Goal: Task Accomplishment & Management: Use online tool/utility

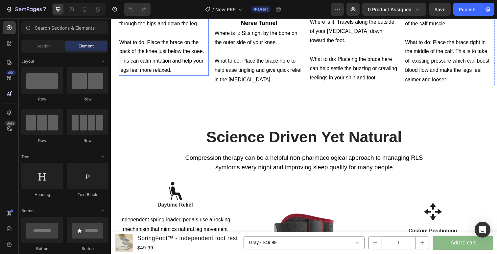
scroll to position [713, 0]
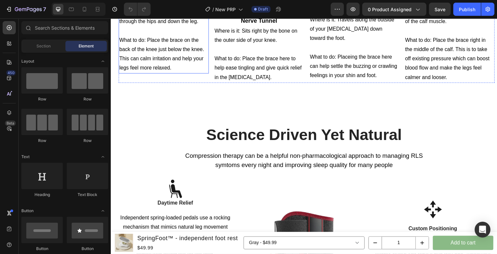
click at [185, 74] on p "What to do: Place the brace on the back of the knee just below the knee. This c…" at bounding box center [164, 55] width 91 height 38
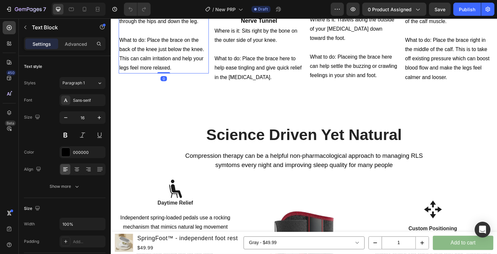
click at [172, 74] on p "What to do: Place the brace on the back of the knee just below the knee. This c…" at bounding box center [164, 55] width 91 height 38
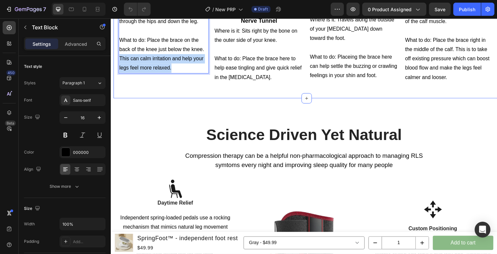
drag, startPoint x: 180, startPoint y: 222, endPoint x: 118, endPoint y: 216, distance: 61.8
click at [118, 100] on div "Image [MEDICAL_DATA] Heading Where is it: Runs from the lower back through the …" at bounding box center [310, 44] width 395 height 112
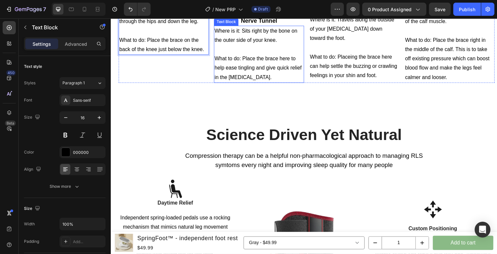
click at [285, 83] on p "What to do: Place the brace here to help ease tingling and give quick relief in…" at bounding box center [262, 69] width 91 height 28
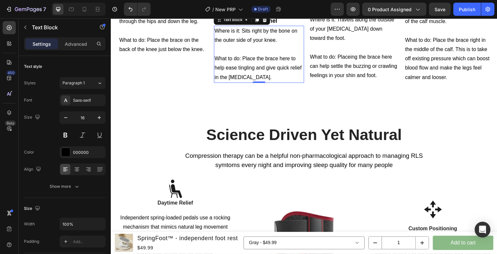
click at [261, 83] on p "What to do: Place the brace here to help ease tingling and give quick relief in…" at bounding box center [262, 69] width 91 height 28
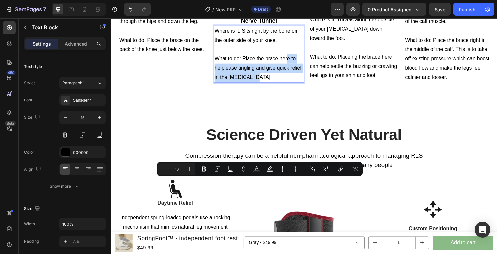
drag, startPoint x: 266, startPoint y: 204, endPoint x: 291, endPoint y: 189, distance: 29.4
click at [291, 83] on p "What to do: Place the brace here to help ease tingling and give quick relief in…" at bounding box center [262, 69] width 91 height 28
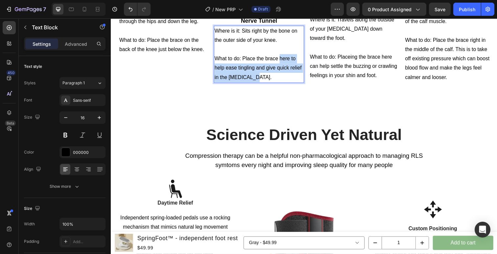
drag, startPoint x: 262, startPoint y: 203, endPoint x: 284, endPoint y: 187, distance: 26.9
click at [284, 83] on p "What to do: Place the brace here to help ease tingling and give quick relief in…" at bounding box center [262, 69] width 91 height 28
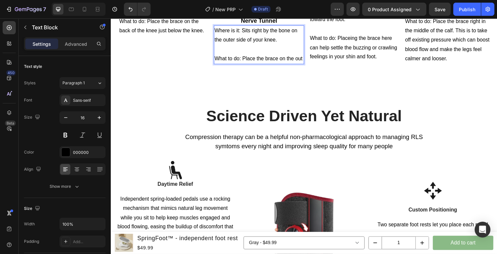
scroll to position [723, 0]
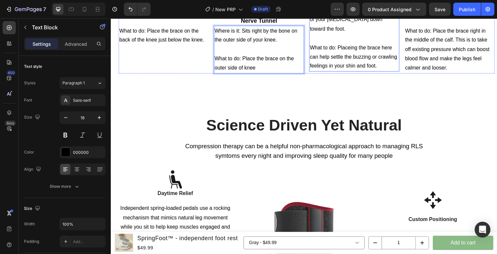
click at [368, 72] on p "What to do: Placeing the brace here can help settle the buzzing or crawling fee…" at bounding box center [359, 58] width 91 height 28
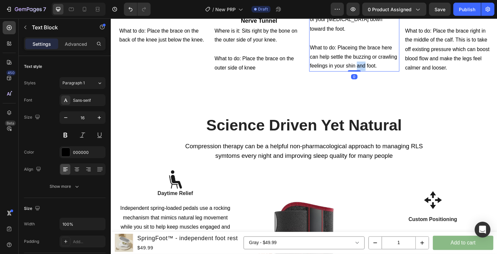
click at [368, 72] on p "What to do: Placeing the brace here can help settle the buzzing or crawling fee…" at bounding box center [359, 58] width 91 height 28
click at [379, 72] on p "What to do: Placeing the brace here can help settle the buzzing or crawling fee…" at bounding box center [359, 58] width 91 height 28
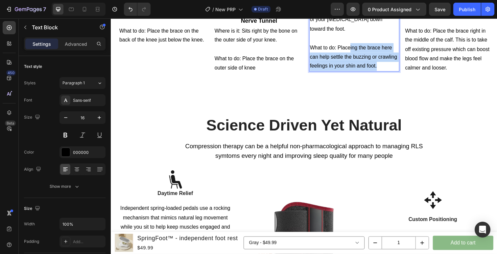
drag, startPoint x: 382, startPoint y: 181, endPoint x: 355, endPoint y: 164, distance: 32.0
click at [355, 72] on p "What to do: Placeing the brace here can help settle the buzzing or crawling fee…" at bounding box center [359, 58] width 91 height 28
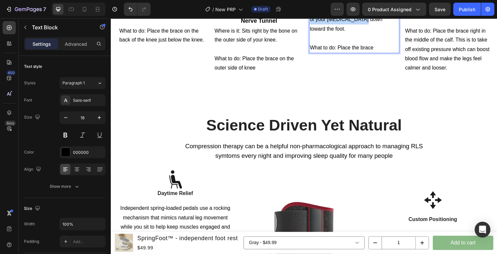
drag, startPoint x: 360, startPoint y: 134, endPoint x: 366, endPoint y: 144, distance: 11.5
click at [366, 34] on p "Where is it: Travels along the outside of your [MEDICAL_DATA] down toward the f…" at bounding box center [359, 20] width 91 height 28
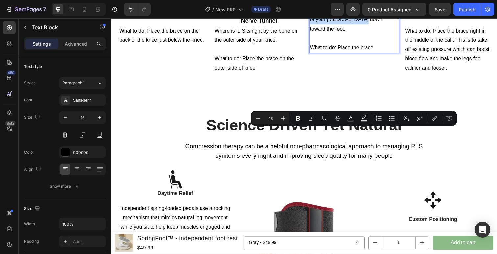
copy p "along the outside of your [MEDICAL_DATA] down"
click at [381, 53] on p "What to do: Place the brace" at bounding box center [359, 49] width 91 height 10
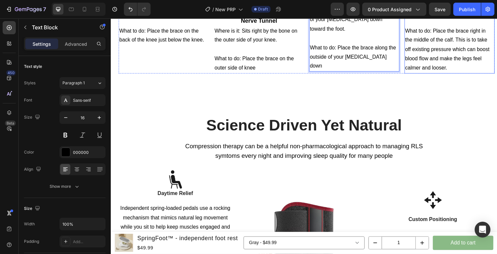
click at [467, 74] on p "What to do: Place the brace right in the middle of the calf. This is to take of…" at bounding box center [456, 50] width 91 height 47
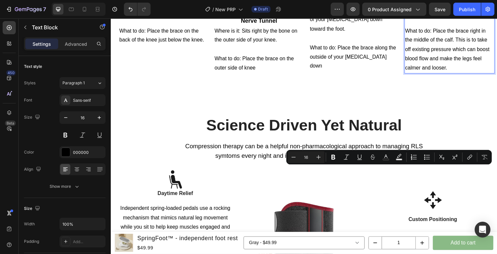
click at [467, 74] on p "What to do: Place the brace right in the middle of the calf. This is to take of…" at bounding box center [456, 50] width 91 height 47
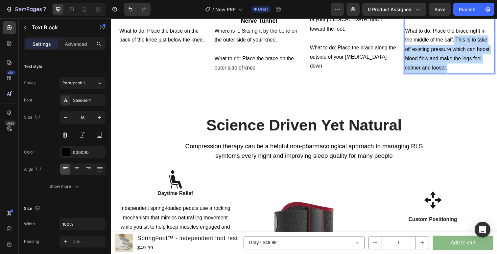
drag, startPoint x: 463, startPoint y: 192, endPoint x: 462, endPoint y: 166, distance: 26.7
click at [462, 74] on p "What to do: Place the brace right in the middle of the calf. This is to take of…" at bounding box center [456, 50] width 91 height 47
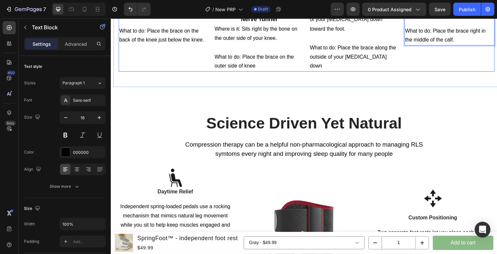
click at [463, 73] on div "Image Soleal Sling Tunnel Heading Where is it: Found deep in the middle of the …" at bounding box center [457, 30] width 92 height 84
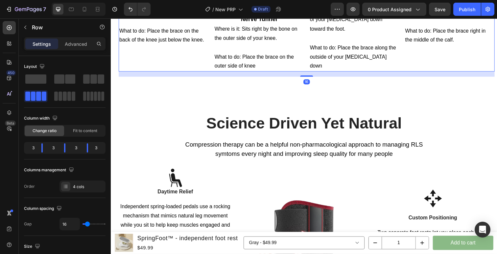
click at [428, 73] on div "Image Soleal Sling Tunnel Heading Where is it: Found deep in the middle of the …" at bounding box center [457, 30] width 92 height 84
click at [405, 216] on div "Science Driven Yet Natural Heading Compression therapy can be a helpful non-pha…" at bounding box center [308, 209] width 395 height 243
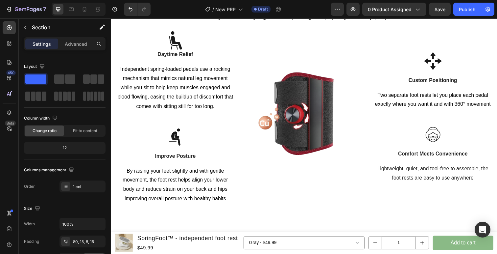
scroll to position [868, 0]
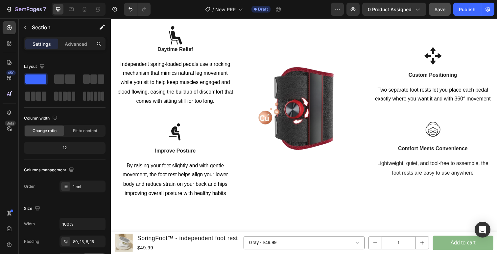
click at [432, 10] on button "Save" at bounding box center [440, 9] width 22 height 13
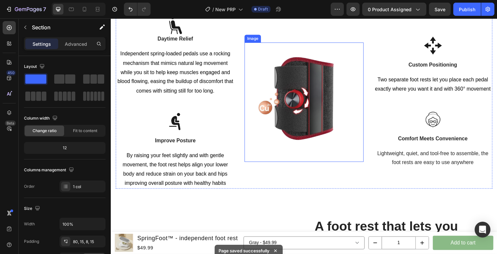
scroll to position [859, 0]
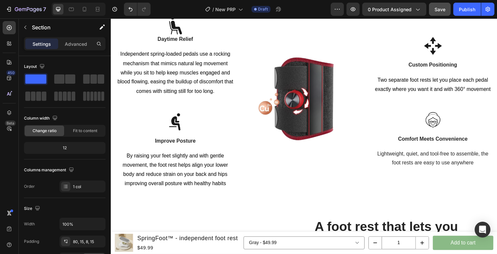
click at [434, 6] on button "Save" at bounding box center [440, 9] width 22 height 13
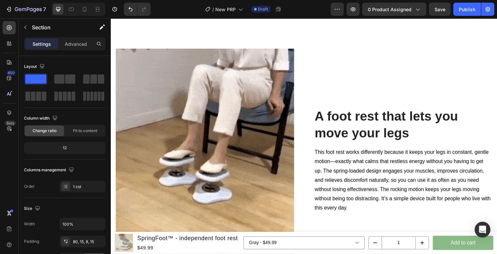
scroll to position [1194, 0]
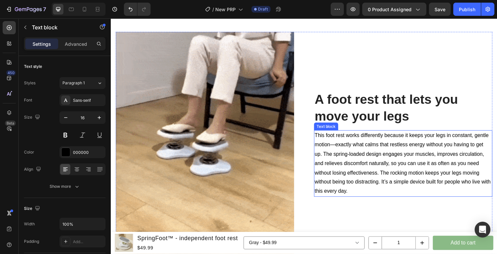
click at [370, 146] on p "This foot rest works differently because it keeps your legs in constant, gentle…" at bounding box center [409, 166] width 181 height 66
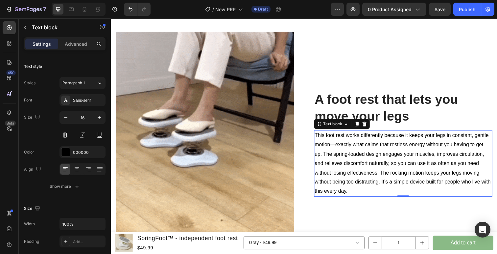
click at [370, 146] on p "This foot rest works differently because it keeps your legs in constant, gentle…" at bounding box center [409, 166] width 181 height 66
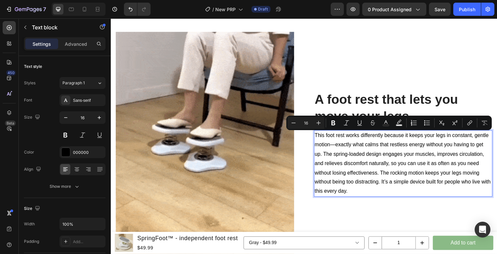
scroll to position [1223, 0]
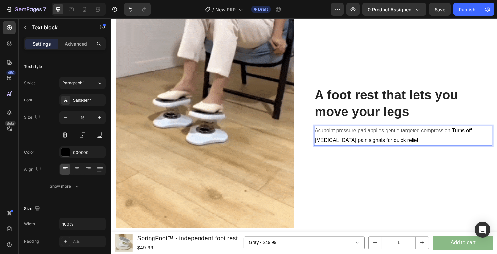
click at [491, 136] on p "Acupoint pressure pad applies gentle targeted compression. Turns off [MEDICAL_D…" at bounding box center [409, 138] width 181 height 19
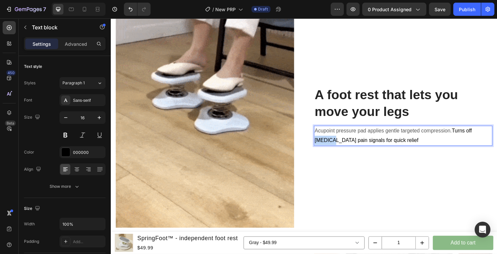
click at [491, 136] on p "Acupoint pressure pad applies gentle targeted compression. Turns off [MEDICAL_D…" at bounding box center [409, 138] width 181 height 19
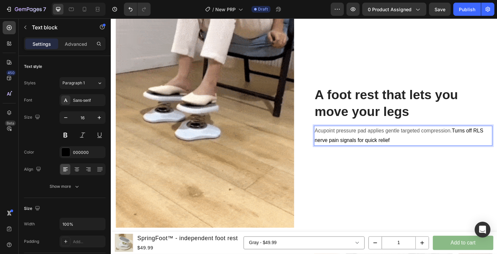
click at [329, 143] on p "Acupoint pressure pad applies gentle targeted compression. Turns off RLS nerve …" at bounding box center [409, 138] width 181 height 19
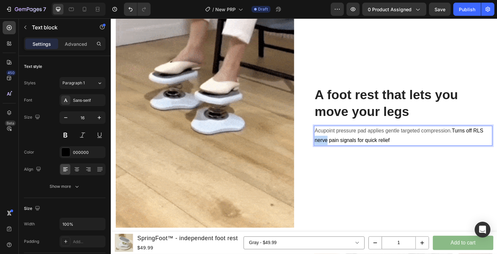
click at [329, 143] on p "Acupoint pressure pad applies gentle targeted compression. Turns off RLS nerve …" at bounding box center [409, 138] width 181 height 19
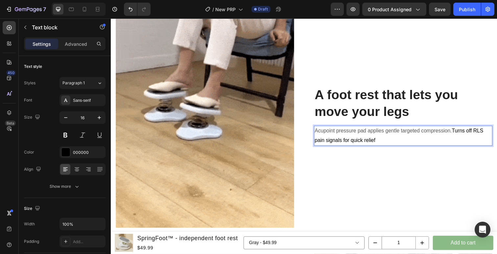
click at [326, 141] on p "Acupoint pressure pad applies gentle targeted compression. Turns off RLS pain s…" at bounding box center [409, 138] width 181 height 19
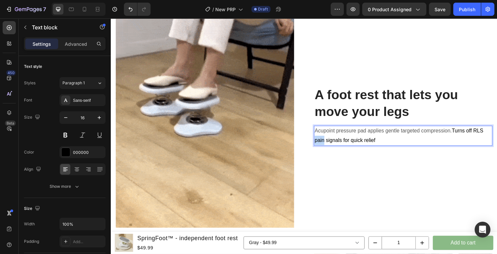
click at [326, 141] on p "Acupoint pressure pad applies gentle targeted compression. Turns off RLS pain s…" at bounding box center [409, 138] width 181 height 19
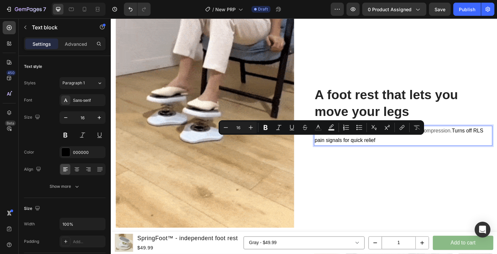
click at [386, 145] on p "Acupoint pressure pad applies gentle targeted compression. Turns off RLS pain s…" at bounding box center [409, 138] width 181 height 19
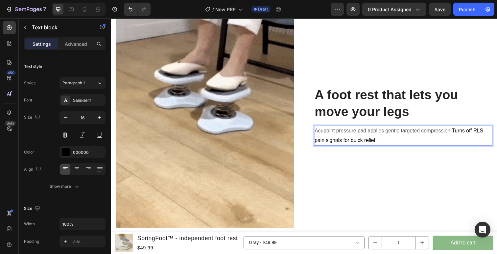
click at [328, 144] on p "Acupoint pressure pad applies gentle targeted compression. Turns off RLS pain s…" at bounding box center [409, 138] width 181 height 19
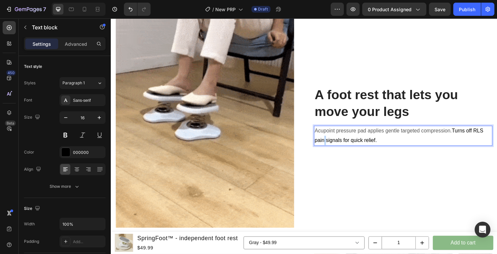
click at [328, 144] on p "Acupoint pressure pad applies gentle targeted compression. Turns off RLS pain s…" at bounding box center [409, 138] width 181 height 19
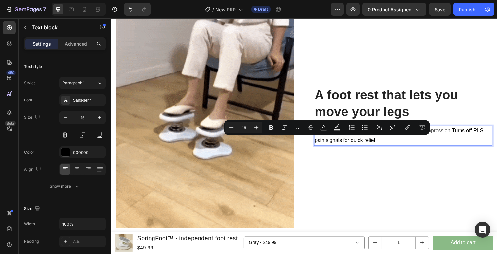
click at [323, 144] on p "Acupoint pressure pad applies gentle targeted compression. Turns off RLS pain s…" at bounding box center [409, 138] width 181 height 19
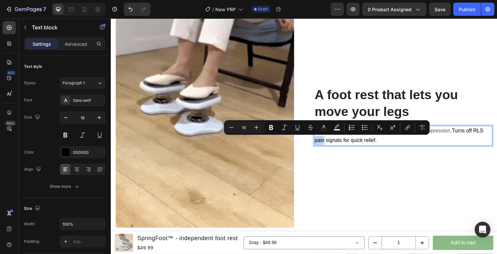
click at [323, 144] on p "Acupoint pressure pad applies gentle targeted compression. Turns off RLS pain s…" at bounding box center [409, 138] width 181 height 19
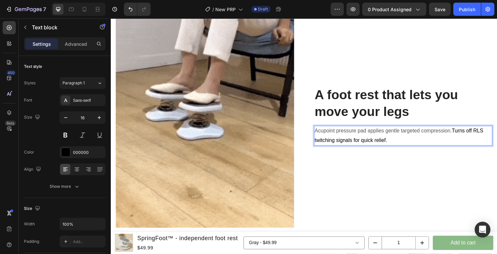
click at [406, 144] on p "Acupoint pressure pad applies gentle targeted compression. Turns off RLS twitch…" at bounding box center [409, 138] width 181 height 19
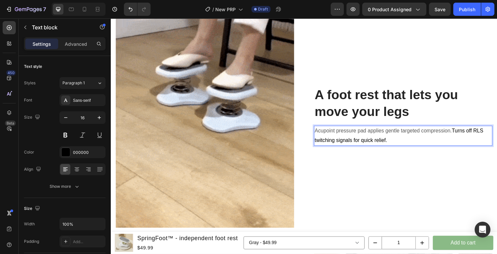
click at [331, 134] on span "Acupoint pressure pad applies gentle targeted compression." at bounding box center [389, 133] width 140 height 6
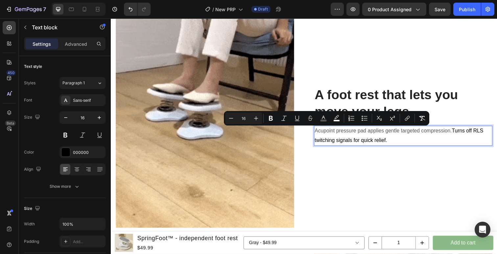
click at [428, 146] on p "Acupoint pressure pad applies gentle targeted compression. Turns off RLS twitch…" at bounding box center [409, 138] width 181 height 19
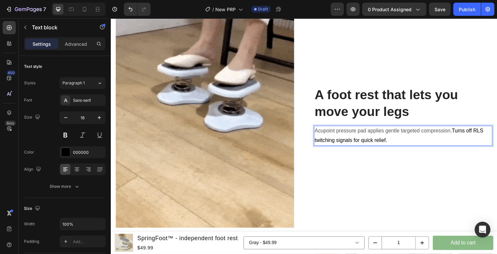
click at [401, 156] on div "A foot rest that lets you move your legs Heading Acupoint pressure pad applies …" at bounding box center [409, 118] width 182 height 228
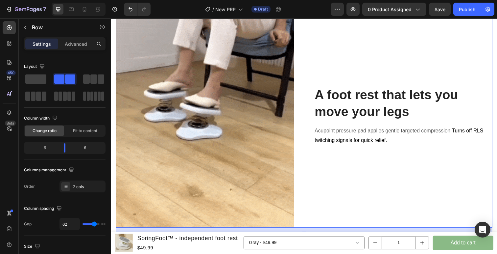
click at [442, 81] on div "A foot rest that lets you move your legs Heading Acupoint pressure pad applies …" at bounding box center [409, 118] width 182 height 228
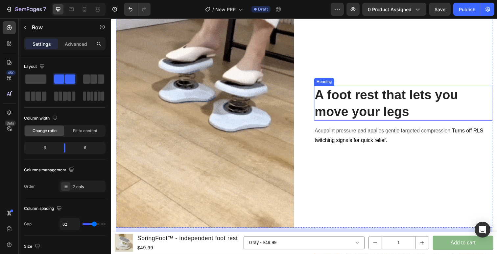
click at [357, 103] on h2 "A foot rest that lets you move your legs" at bounding box center [409, 105] width 182 height 36
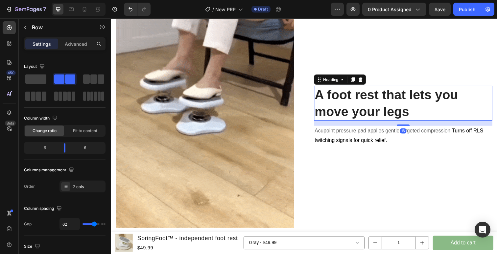
click at [357, 103] on h2 "A foot rest that lets you move your legs" at bounding box center [409, 105] width 182 height 36
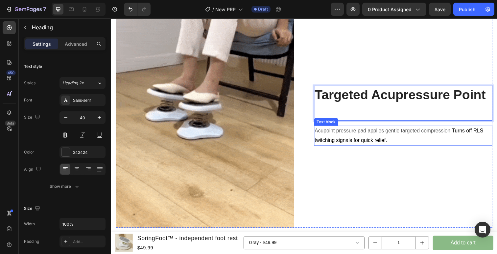
scroll to position [1231, 0]
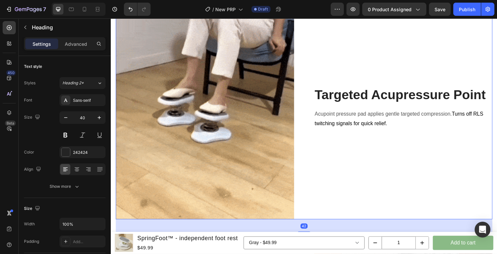
click at [374, 145] on div "⁠⁠⁠⁠⁠⁠⁠ Targeted Acupressure Point Heading Acupoint pressure pad applies gentle…" at bounding box center [409, 109] width 182 height 228
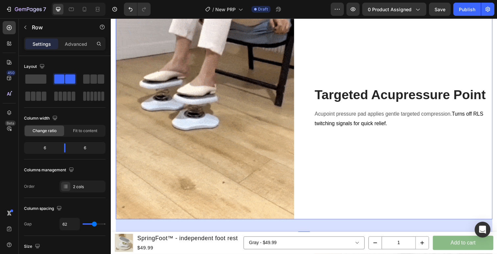
click at [384, 76] on div "⁠⁠⁠⁠⁠⁠⁠ Targeted Acupressure Point Heading Acupoint pressure pad applies gentle…" at bounding box center [409, 109] width 182 height 228
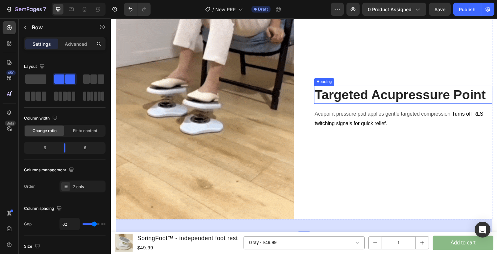
click at [356, 93] on strong "Targeted Acupressure Point" at bounding box center [406, 96] width 175 height 14
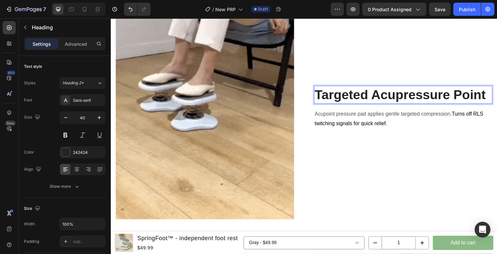
click at [358, 101] on strong "Targeted Acupressure Point" at bounding box center [406, 96] width 175 height 14
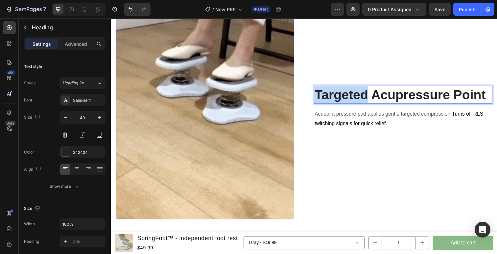
click at [358, 101] on strong "Targeted Acupressure Point" at bounding box center [406, 96] width 175 height 14
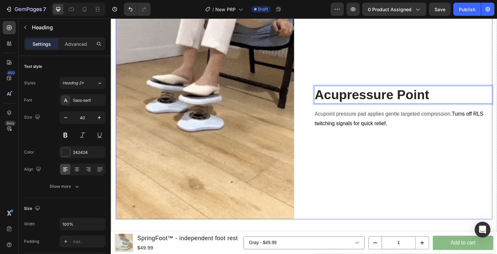
click at [378, 49] on div "Acupressure Point Heading 16 Acupoint pressure pad applies gentle targeted comp…" at bounding box center [409, 109] width 182 height 228
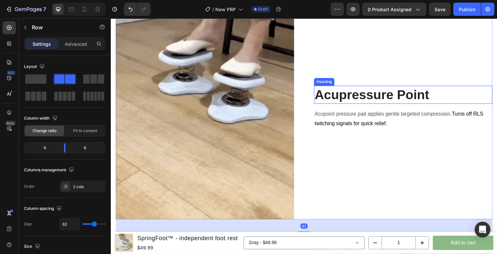
click at [330, 101] on strong "Acupressure Point" at bounding box center [377, 96] width 117 height 14
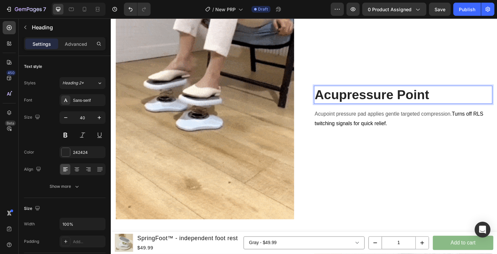
click at [325, 97] on strong "Acupressure Point" at bounding box center [377, 96] width 117 height 14
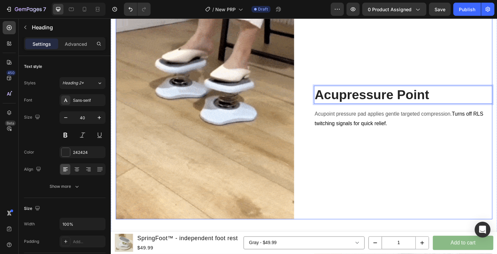
click at [342, 75] on div "Acupressure Point Heading 16 Acupoint pressure pad applies gentle targeted comp…" at bounding box center [409, 109] width 182 height 228
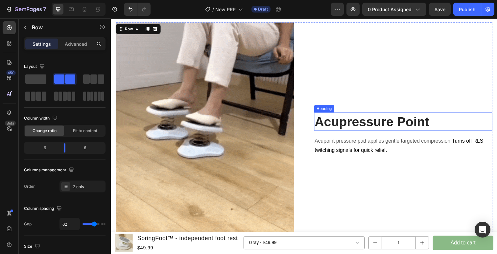
scroll to position [1207, 0]
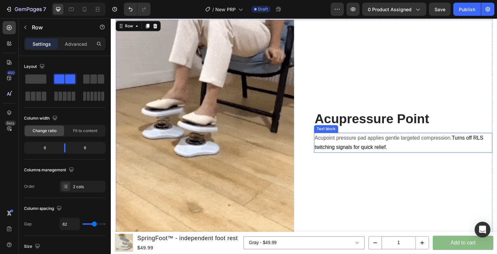
click at [370, 145] on p "Acupoint pressure pad applies gentle targeted compression. Turns off RLS twitch…" at bounding box center [409, 145] width 181 height 19
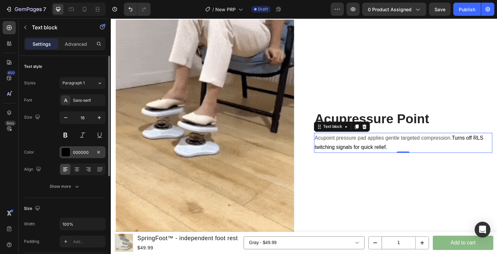
click at [81, 153] on div "000000" at bounding box center [82, 152] width 19 height 6
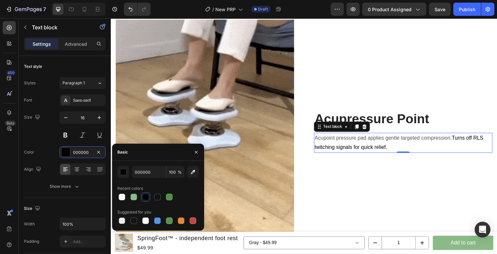
click at [143, 196] on div at bounding box center [145, 196] width 7 height 7
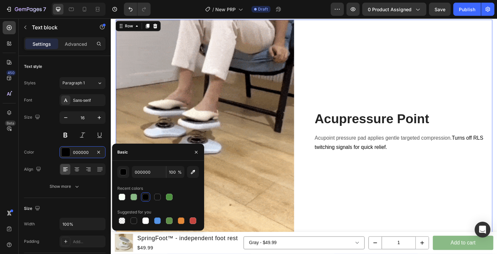
click at [307, 95] on div "Image ⁠⁠⁠⁠⁠⁠⁠ Acupressure Point Heading Acupoint pressure pad applies gentle ta…" at bounding box center [308, 134] width 385 height 228
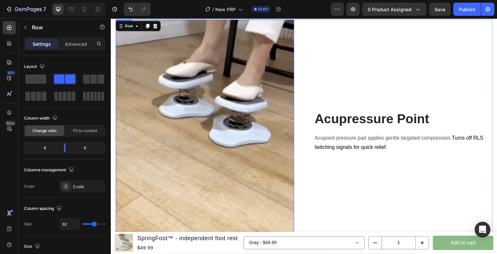
click at [258, 110] on img at bounding box center [207, 134] width 182 height 228
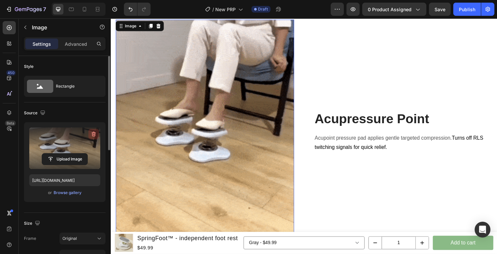
click at [95, 134] on icon "button" at bounding box center [93, 134] width 7 height 7
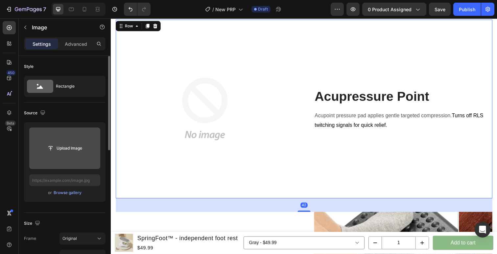
click at [322, 152] on div "⁠⁠⁠⁠⁠⁠⁠ Acupressure Point Heading Acupoint pressure pad applies gentle targeted…" at bounding box center [409, 111] width 182 height 182
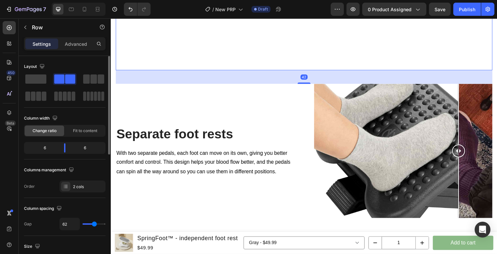
scroll to position [1341, 0]
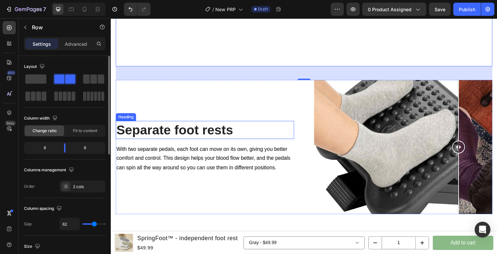
click at [221, 131] on h2 "Separate foot rests" at bounding box center [207, 132] width 182 height 18
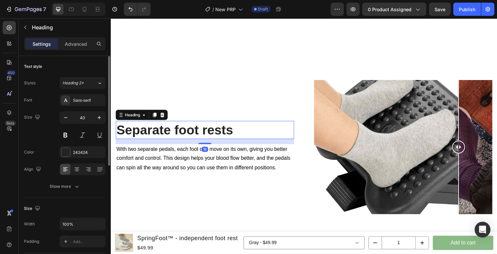
click at [221, 131] on h2 "Separate foot rests" at bounding box center [207, 132] width 182 height 18
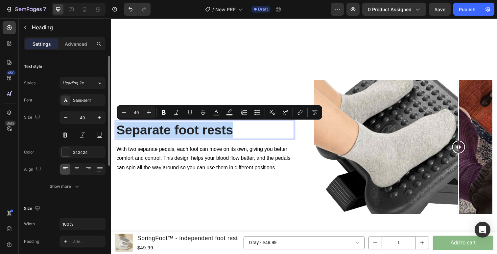
click at [221, 131] on p "Separate foot rests" at bounding box center [206, 132] width 181 height 17
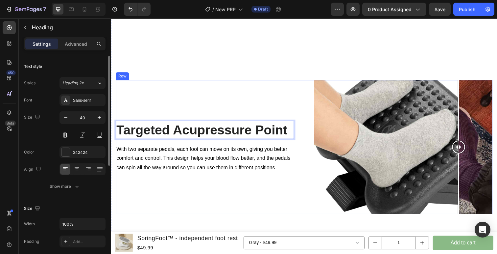
click at [188, 134] on strong "Targeted Acupressure Point" at bounding box center [203, 132] width 175 height 14
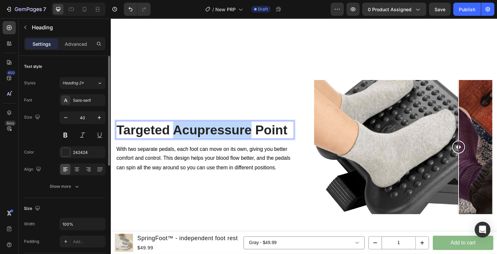
click at [188, 134] on strong "Targeted Acupressure Point" at bounding box center [203, 132] width 175 height 14
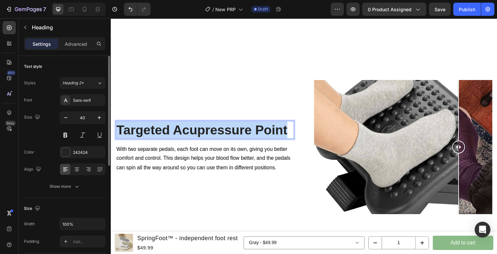
click at [188, 134] on strong "Targeted Acupressure Point" at bounding box center [203, 132] width 175 height 14
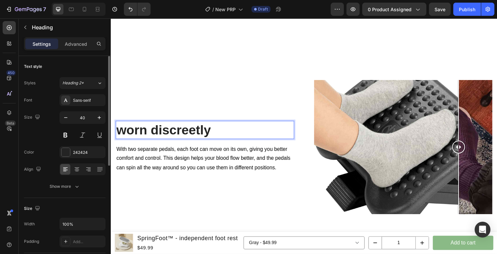
click at [126, 132] on strong "worn discreetly" at bounding box center [164, 132] width 96 height 14
click at [225, 159] on p "With two separate pedals, each foot can move on its own, giving you better comf…" at bounding box center [206, 161] width 181 height 28
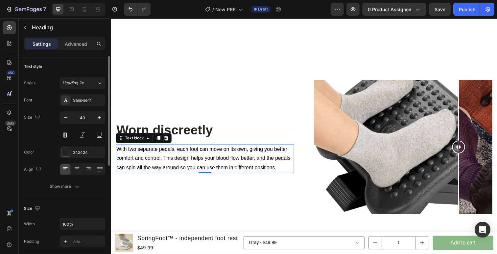
click at [225, 159] on p "With two separate pedals, each foot can move on its own, giving you better comf…" at bounding box center [206, 161] width 181 height 28
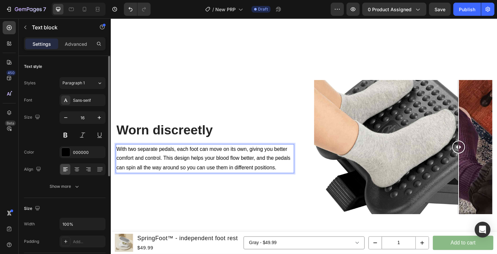
scroll to position [1346, 0]
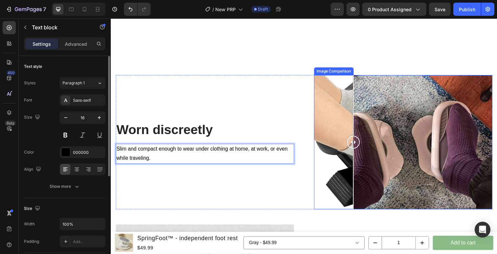
click at [358, 135] on div at bounding box center [409, 144] width 182 height 137
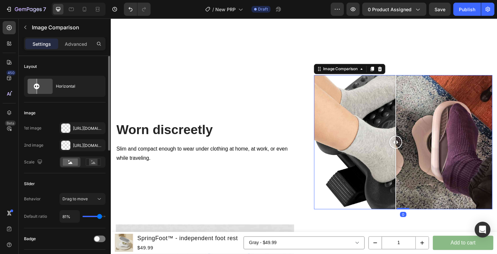
drag, startPoint x: 371, startPoint y: 139, endPoint x: 403, endPoint y: 139, distance: 32.2
click at [403, 139] on div at bounding box center [401, 144] width 13 height 13
click at [386, 69] on icon at bounding box center [386, 70] width 4 height 5
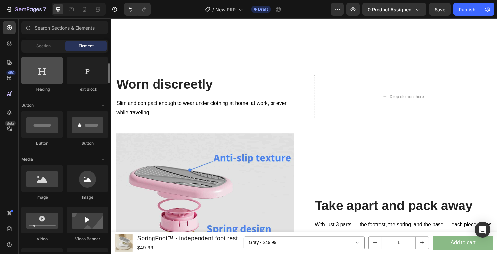
scroll to position [107, 0]
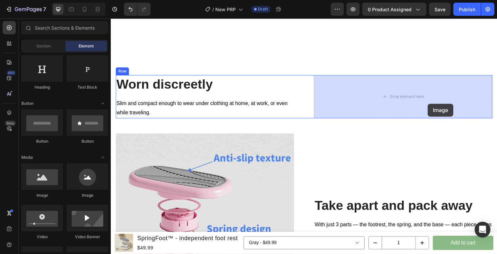
drag, startPoint x: 166, startPoint y: 195, endPoint x: 434, endPoint y: 105, distance: 282.9
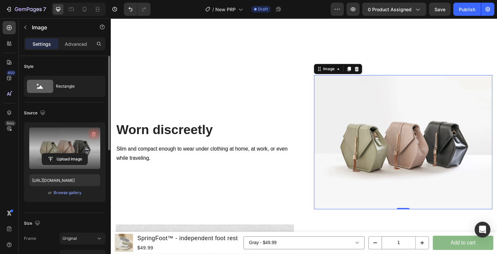
click at [91, 135] on icon "button" at bounding box center [93, 134] width 7 height 7
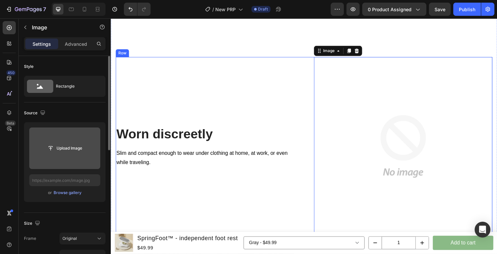
scroll to position [1395, 0]
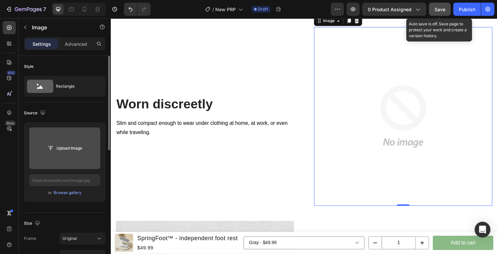
click at [436, 10] on span "Save" at bounding box center [440, 10] width 11 height 6
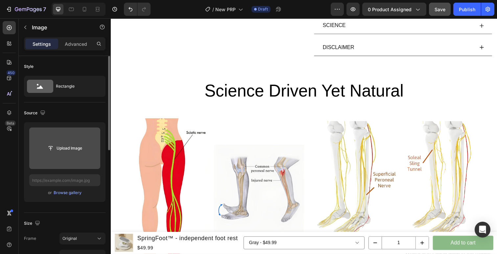
scroll to position [594, 0]
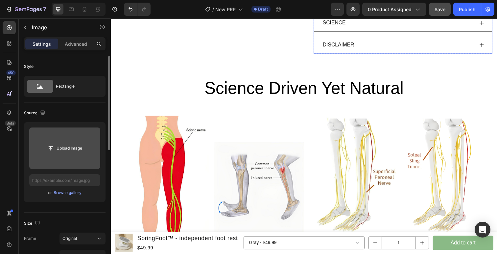
click at [373, 47] on div "DISCLAIMER" at bounding box center [404, 46] width 156 height 12
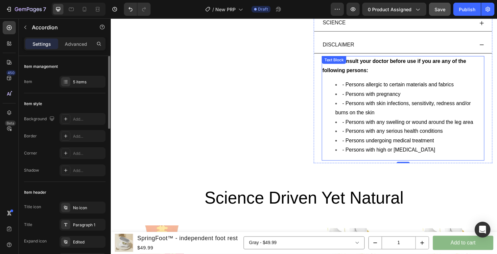
click at [464, 154] on li "- Persons with high or [MEDICAL_DATA]" at bounding box center [416, 153] width 152 height 10
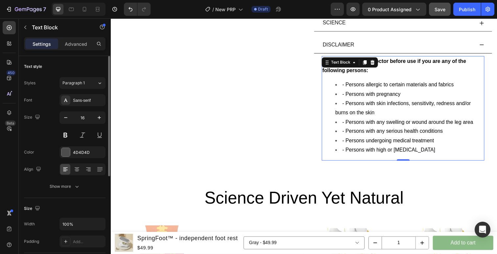
click at [463, 154] on li "- Persons with high or [MEDICAL_DATA]" at bounding box center [416, 153] width 152 height 10
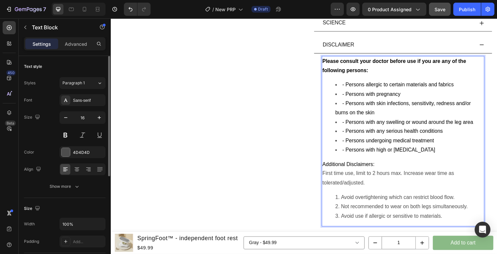
click at [327, 176] on p "Additional Disclaimers: ﻿﻿﻿First time use, limit to 2 hours max. Increase wear …" at bounding box center [409, 177] width 165 height 28
click at [349, 202] on li "﻿﻿﻿Avoid overtightening which can restrict blood flow." at bounding box center [416, 201] width 152 height 10
click at [347, 202] on li "﻿﻿﻿Avoid overtightening which can restrict blood flow." at bounding box center [416, 201] width 152 height 10
click at [335, 178] on p "Additional Disclaimers: ﻿﻿﻿1. First time use, limit to 2 hours max. Increase we…" at bounding box center [409, 177] width 165 height 28
click at [333, 178] on p "Additional Disclaimers: ﻿﻿﻿1. First time use, limit to 2 hours max. Increase we…" at bounding box center [409, 177] width 165 height 28
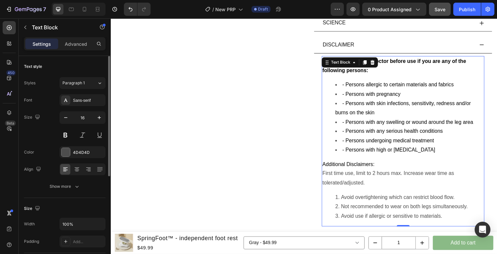
click at [341, 189] on p "Additional Disclaimers: ﻿﻿﻿First time use, limit to 2 hours max. Increase wear …" at bounding box center [409, 177] width 165 height 28
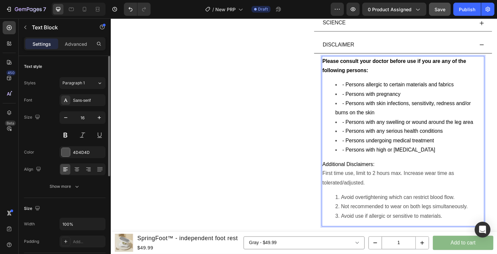
click at [328, 179] on p "Additional Disclaimers: ﻿﻿﻿First time use, limit to 2 hours max. Increase wear …" at bounding box center [409, 177] width 165 height 28
click at [346, 202] on li "﻿﻿﻿Avoid overtightening which can restrict blood flow." at bounding box center [416, 201] width 152 height 10
click at [346, 210] on li "﻿﻿﻿Not recommended to wear on both legs simultaneously." at bounding box center [416, 211] width 152 height 10
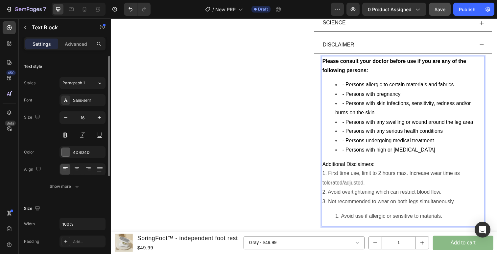
click at [345, 220] on li "﻿﻿﻿Avoid use if allergic or sensitive to materials." at bounding box center [416, 220] width 152 height 10
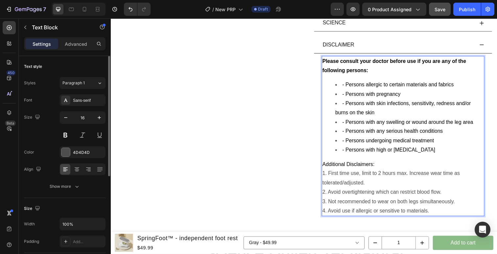
click at [429, 12] on div "Preview 0 product assigned Save Publish" at bounding box center [413, 9] width 164 height 13
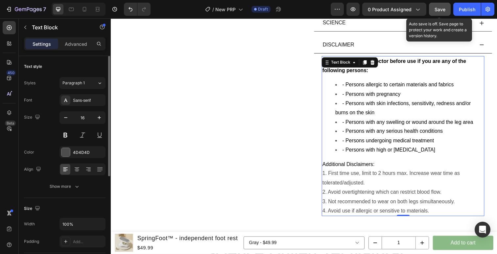
click at [434, 12] on button "Save" at bounding box center [440, 9] width 22 height 13
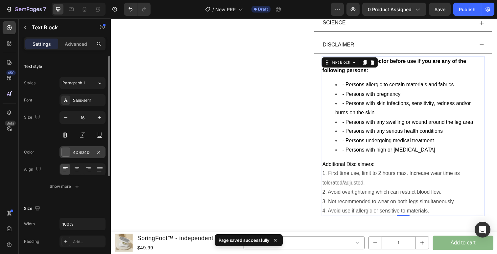
click at [90, 157] on div "4D4D4D" at bounding box center [83, 152] width 46 height 12
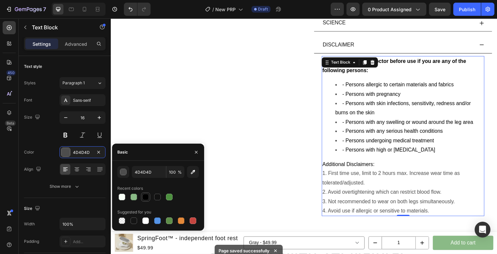
click at [144, 198] on div at bounding box center [145, 196] width 7 height 7
type input "000000"
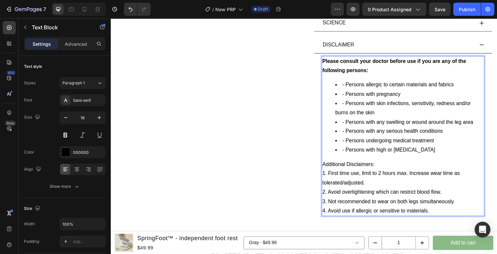
click at [409, 208] on p "3. Not recommended to wear on both legs simultaneously." at bounding box center [409, 206] width 165 height 10
drag, startPoint x: 465, startPoint y: 207, endPoint x: 327, endPoint y: 207, distance: 138.8
click at [327, 207] on p "3. Not recommended to wear on both legs simultaneously." at bounding box center [409, 206] width 165 height 10
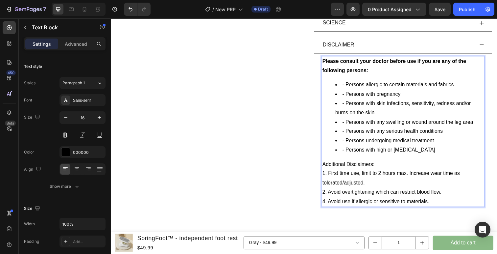
click at [329, 206] on p "4. ﻿﻿﻿Avoid use if allergic or sensitive to materials." at bounding box center [409, 206] width 165 height 10
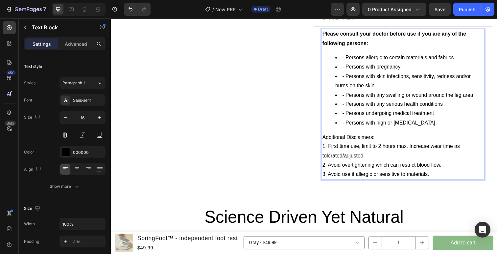
scroll to position [623, 0]
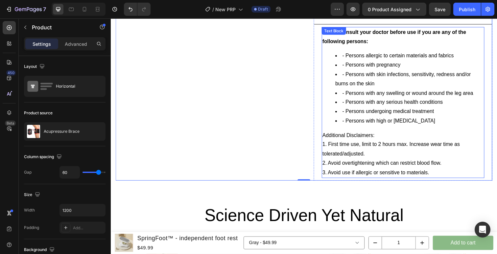
click at [411, 129] on div "Please consult your doctor before use if you are any of the following persons: …" at bounding box center [409, 104] width 166 height 154
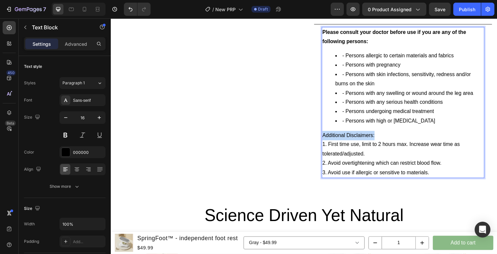
drag, startPoint x: 386, startPoint y: 140, endPoint x: 328, endPoint y: 139, distance: 58.9
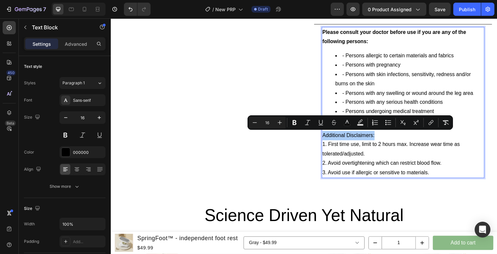
click at [294, 120] on icon "Editor contextual toolbar" at bounding box center [295, 122] width 4 height 5
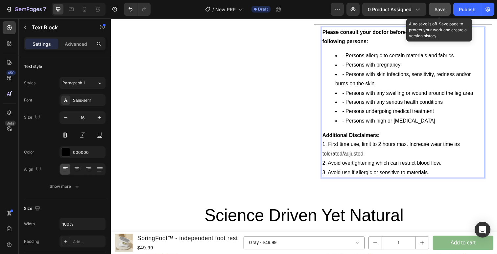
click at [443, 13] on button "Save" at bounding box center [440, 9] width 22 height 13
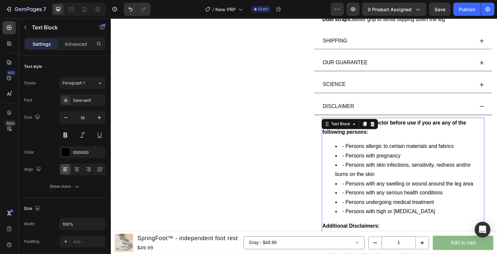
scroll to position [534, 0]
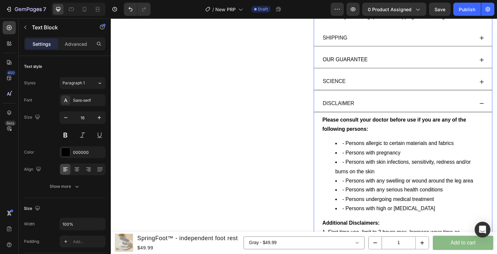
click at [390, 87] on div "SCIENCE" at bounding box center [404, 83] width 156 height 12
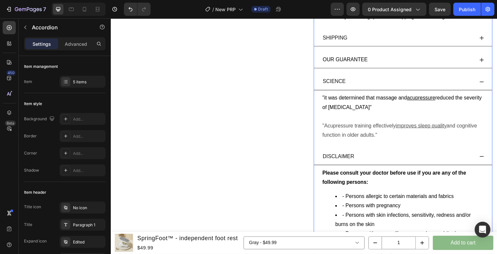
click at [404, 84] on div "SCIENCE" at bounding box center [404, 83] width 156 height 12
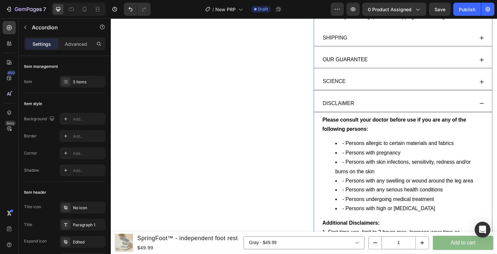
click at [408, 103] on div "DISCLAIMER" at bounding box center [404, 106] width 156 height 12
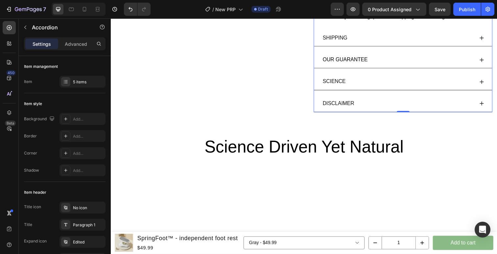
click at [408, 103] on div "DISCLAIMER" at bounding box center [404, 106] width 156 height 12
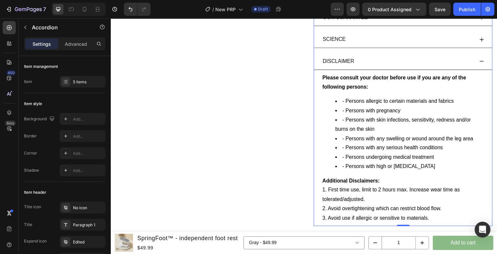
scroll to position [580, 0]
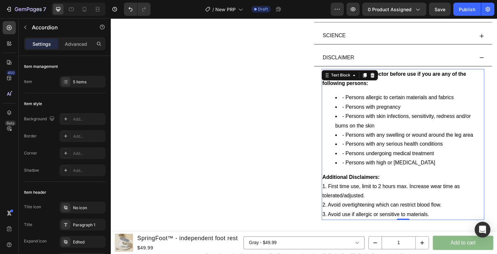
click at [334, 186] on p "Additional Disclaimers: ﻿﻿﻿1. First time use, limit to 2 hours max. Increase we…" at bounding box center [409, 190] width 165 height 28
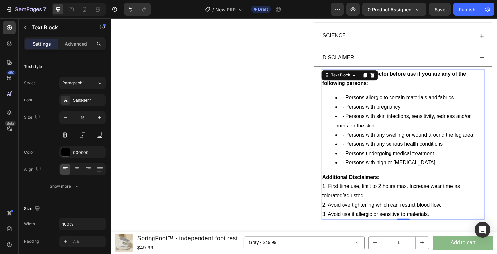
click at [336, 181] on strong "Additional Disclaimers:" at bounding box center [356, 181] width 59 height 6
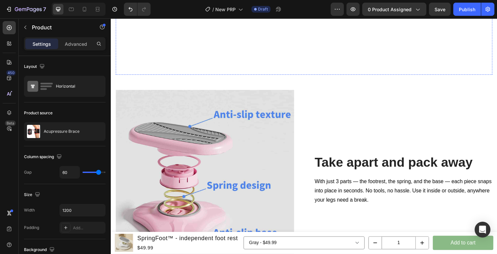
scroll to position [1681, 0]
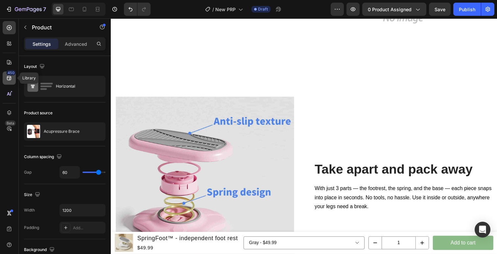
click at [8, 77] on icon at bounding box center [9, 78] width 7 height 7
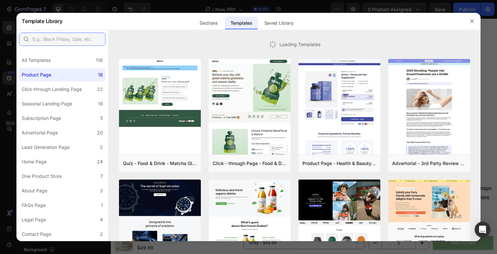
click at [73, 42] on input "text" at bounding box center [62, 39] width 86 height 13
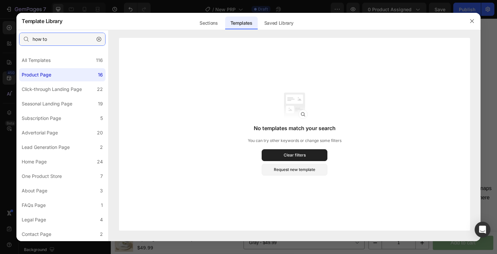
click at [71, 38] on input "how to" at bounding box center [62, 39] width 86 height 13
type input "step"
click at [98, 37] on icon "button" at bounding box center [99, 39] width 5 height 5
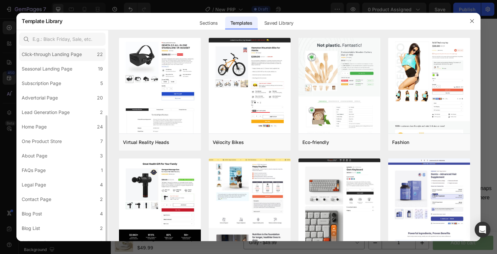
scroll to position [57, 0]
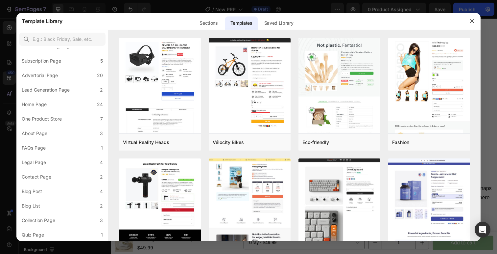
click at [8, 62] on div at bounding box center [248, 127] width 497 height 254
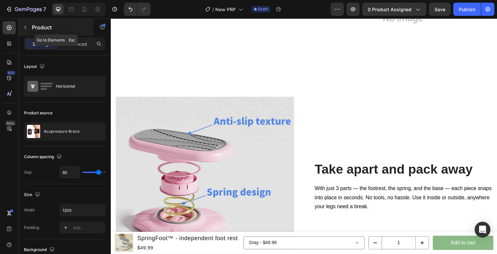
click at [31, 25] on div "Product" at bounding box center [56, 27] width 75 height 17
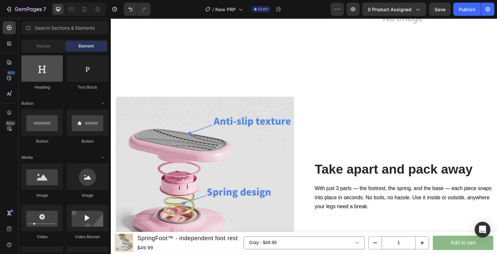
scroll to position [0, 0]
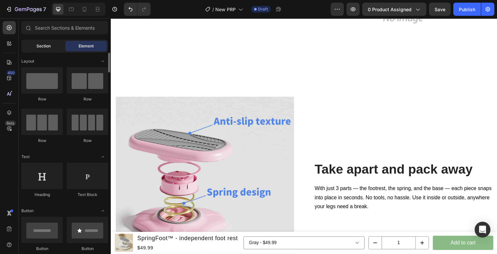
click at [46, 47] on span "Section" at bounding box center [44, 46] width 14 height 6
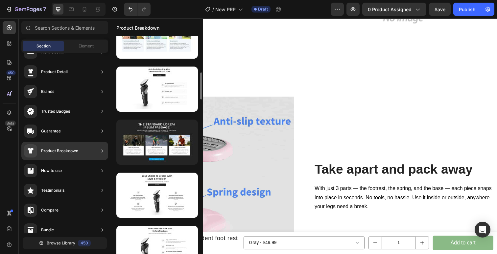
scroll to position [289, 0]
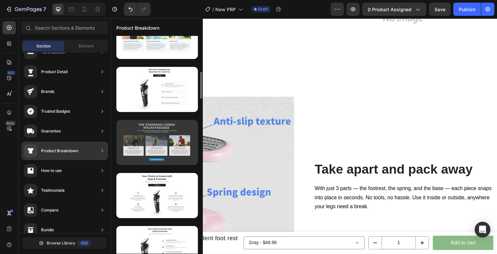
click at [160, 148] on div at bounding box center [157, 142] width 82 height 45
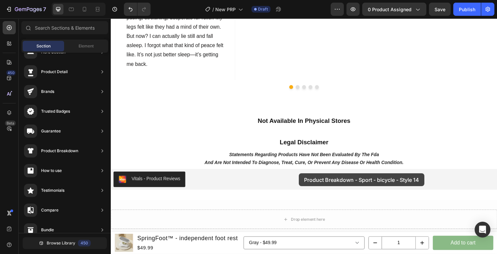
scroll to position [3957, 0]
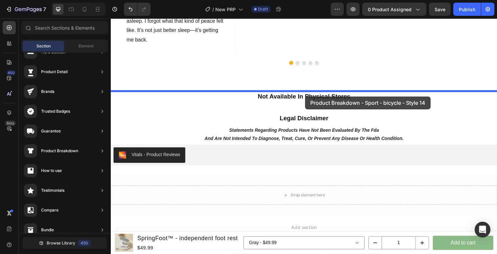
drag, startPoint x: 285, startPoint y: 154, endPoint x: 309, endPoint y: 98, distance: 61.4
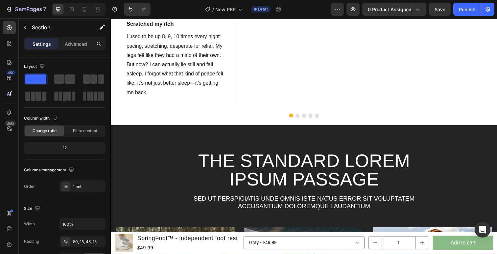
scroll to position [3910, 0]
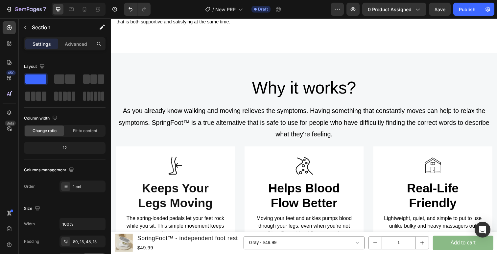
scroll to position [1833, 0]
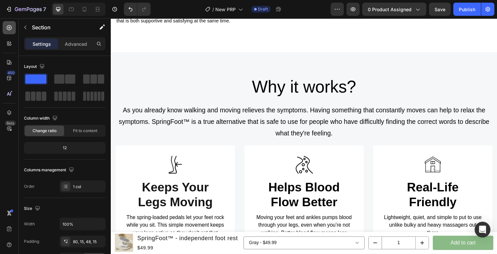
click at [10, 31] on icon at bounding box center [9, 27] width 7 height 7
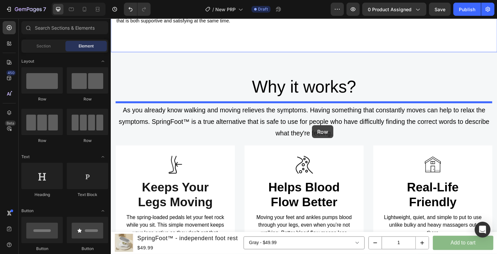
drag, startPoint x: 157, startPoint y: 106, endPoint x: 316, endPoint y: 127, distance: 160.9
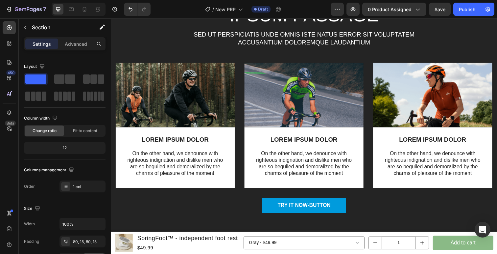
scroll to position [3912, 0]
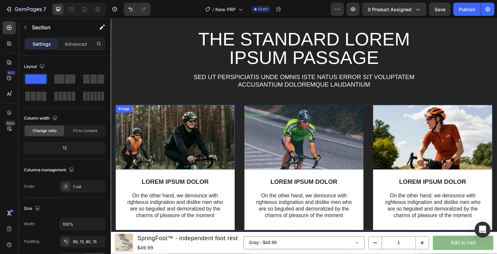
click at [202, 113] on img at bounding box center [177, 140] width 122 height 66
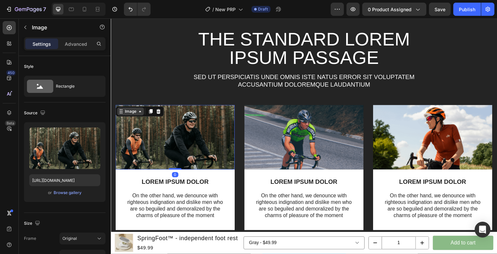
click at [139, 113] on icon at bounding box center [140, 113] width 5 height 5
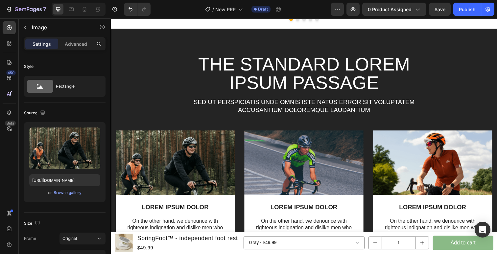
scroll to position [3886, 0]
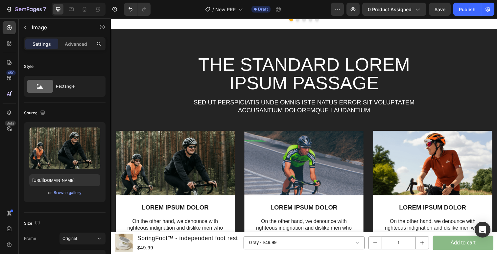
click at [207, 78] on h2 "The standard Lorem Ipsum passage" at bounding box center [308, 75] width 253 height 39
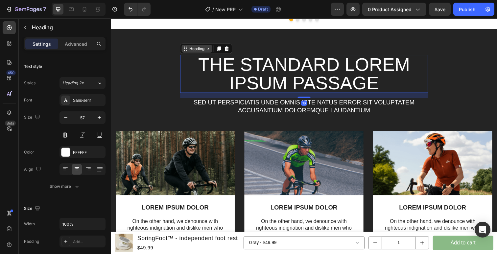
click at [200, 53] on div "Heading" at bounding box center [198, 49] width 31 height 8
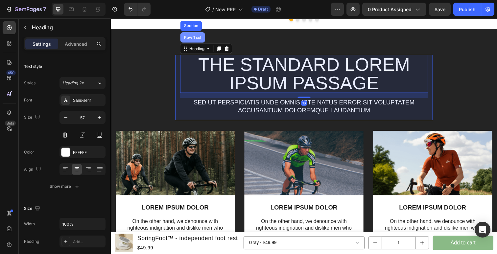
click at [199, 40] on div "Row 1 col" at bounding box center [194, 38] width 20 height 4
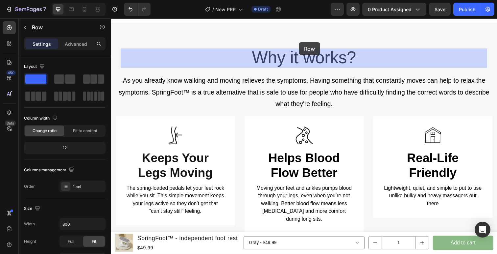
scroll to position [1887, 0]
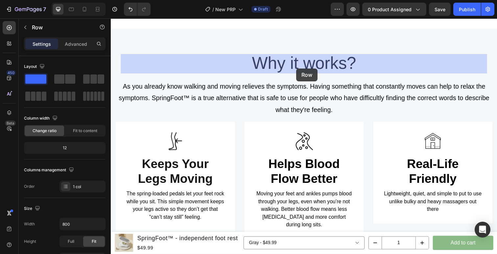
drag, startPoint x: 184, startPoint y: 70, endPoint x: 300, endPoint y: 69, distance: 115.8
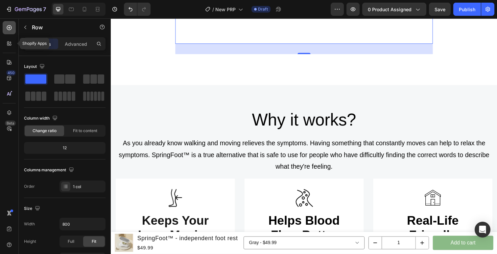
click at [11, 30] on icon at bounding box center [9, 27] width 7 height 7
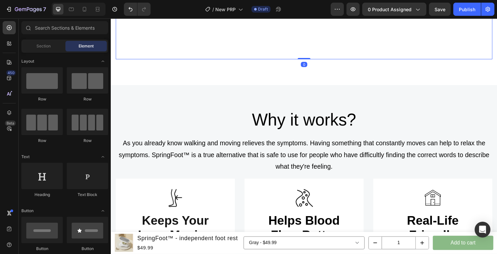
click at [153, 55] on div "The standard Lorem Ipsum passage Heading Sed ut perspiciatis unde omnis iste na…" at bounding box center [308, 16] width 374 height 77
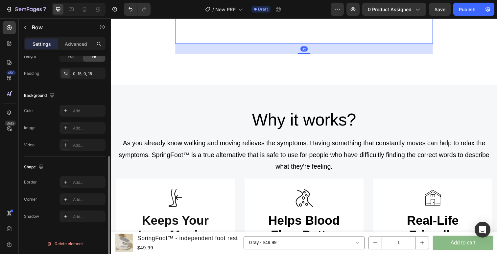
scroll to position [0, 0]
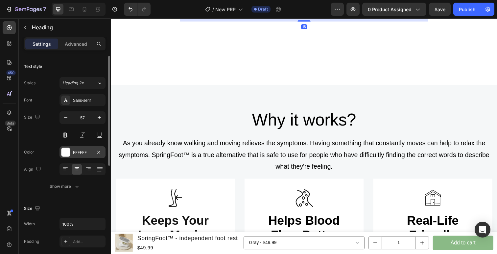
click at [83, 150] on div "FFFFFF" at bounding box center [82, 152] width 19 height 6
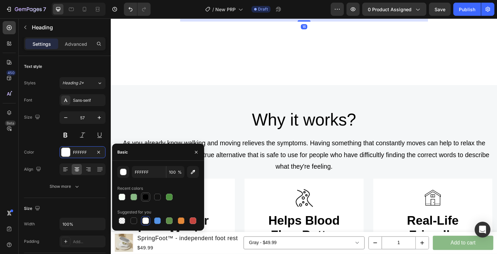
click at [146, 195] on div at bounding box center [145, 196] width 7 height 7
type input "000000"
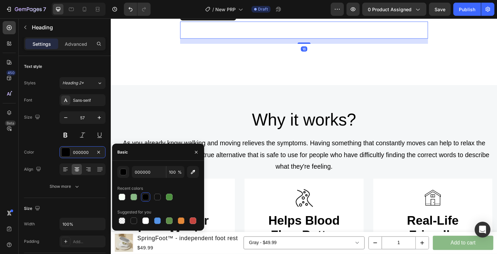
click at [259, 38] on p "Sed ut perspiciatis unde omnis iste natus error sit voluptatem accusantium dolo…" at bounding box center [308, 30] width 252 height 16
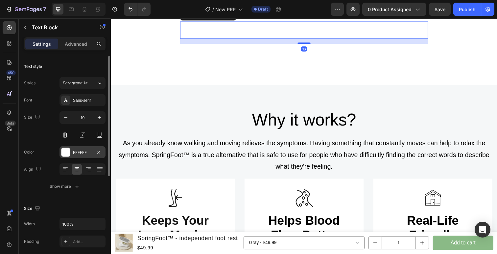
click at [85, 152] on div "FFFFFF" at bounding box center [82, 152] width 19 height 6
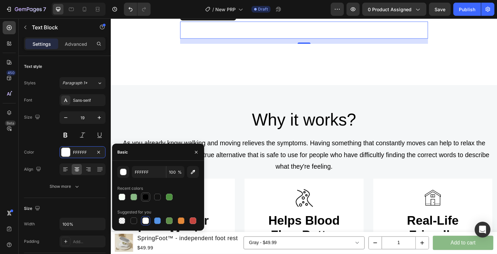
click at [143, 196] on div at bounding box center [145, 196] width 7 height 7
type input "000000"
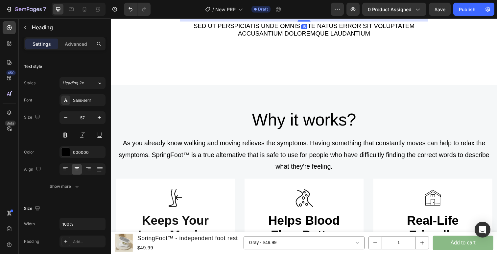
click at [254, 39] on div "Sed ut perspiciatis unde omnis iste natus error sit voluptatem accusantium dolo…" at bounding box center [308, 30] width 253 height 17
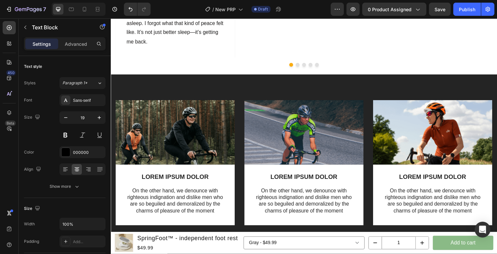
scroll to position [3906, 0]
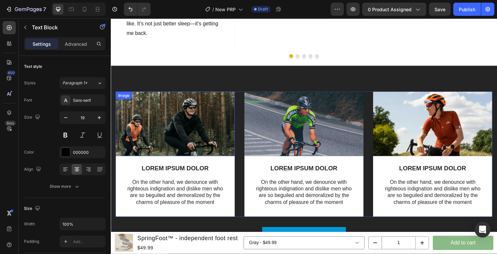
click at [209, 144] on img at bounding box center [177, 126] width 122 height 66
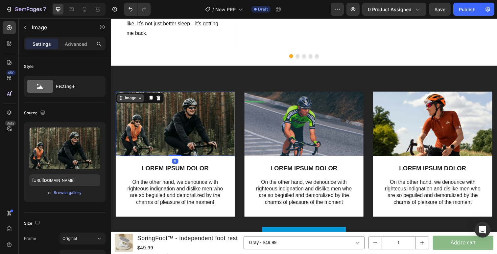
click at [132, 103] on div "Image" at bounding box center [131, 100] width 14 height 6
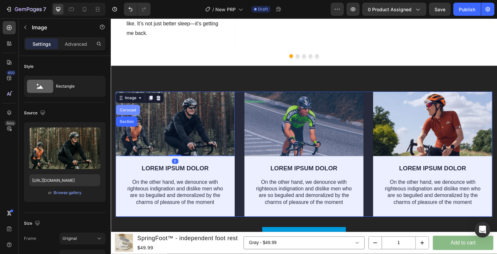
click at [129, 114] on div "Carousel" at bounding box center [128, 112] width 19 height 4
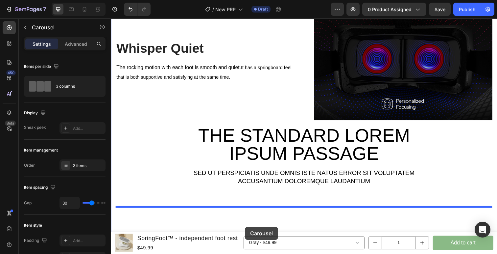
scroll to position [1838, 0]
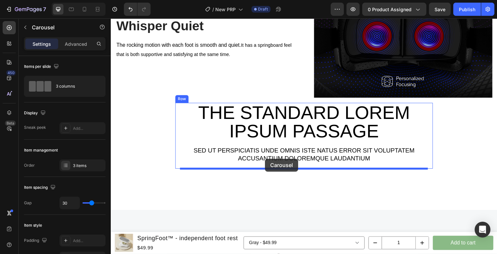
drag, startPoint x: 123, startPoint y: 49, endPoint x: 268, endPoint y: 163, distance: 184.5
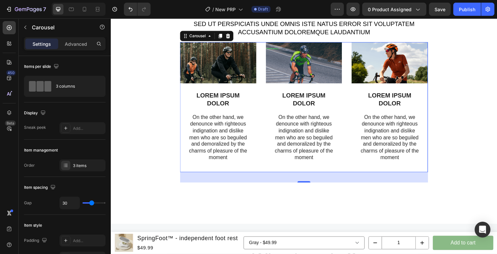
scroll to position [1968, 0]
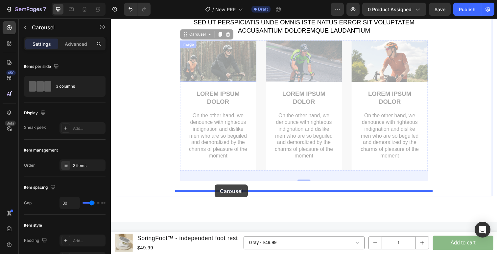
drag, startPoint x: 186, startPoint y: 34, endPoint x: 217, endPoint y: 188, distance: 157.2
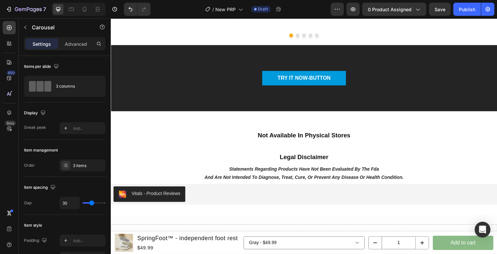
scroll to position [4060, 0]
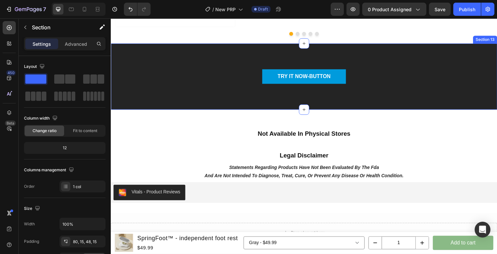
click at [192, 82] on div "TRY IT NOW-BUTTON Button Row Section 13" at bounding box center [308, 77] width 395 height 67
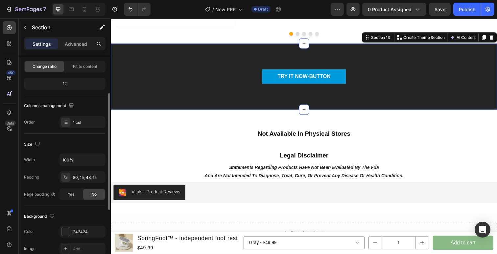
scroll to position [97, 0]
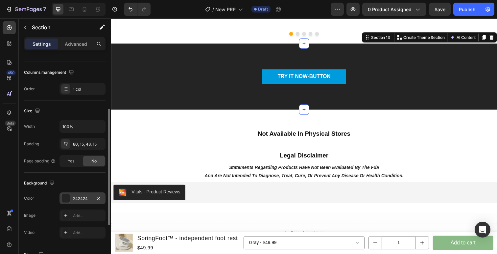
click at [87, 201] on div "242424" at bounding box center [82, 198] width 19 height 6
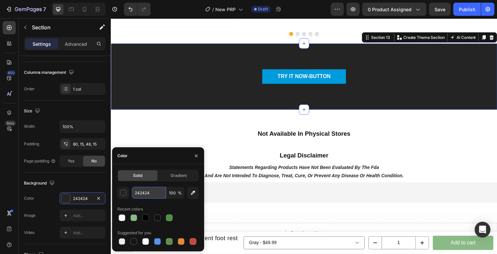
click at [144, 194] on input "242424" at bounding box center [149, 192] width 34 height 12
click at [497, 40] on icon at bounding box center [500, 38] width 4 height 5
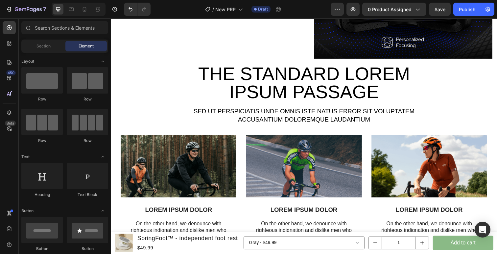
scroll to position [1873, 0]
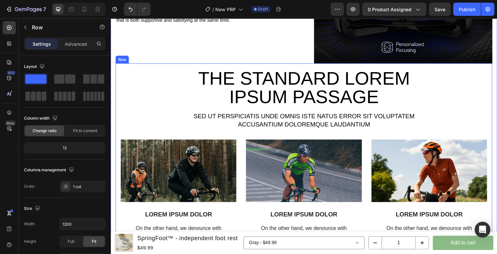
click at [142, 82] on div "The standard Lorem Ipsum passage Heading Sed ut perspiciatis unde omnis iste na…" at bounding box center [308, 174] width 374 height 209
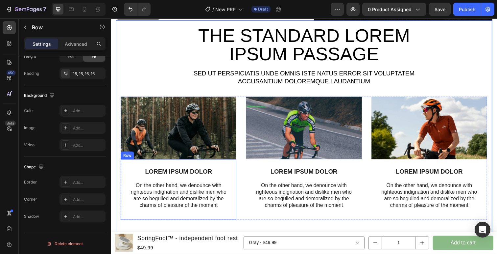
scroll to position [1914, 0]
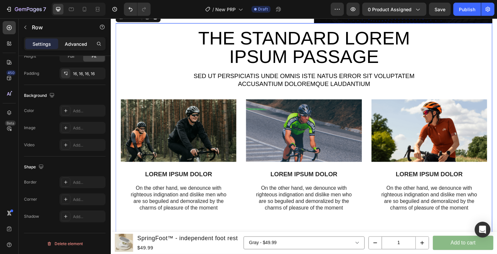
click at [75, 44] on p "Advanced" at bounding box center [76, 43] width 22 height 7
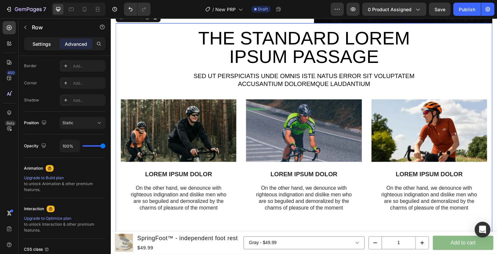
click at [40, 40] on p "Settings" at bounding box center [42, 43] width 18 height 7
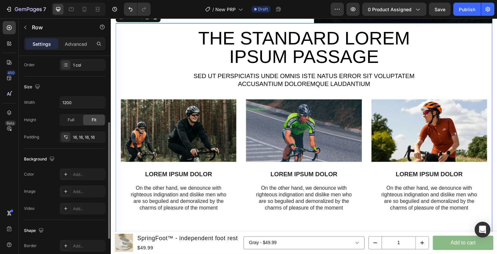
scroll to position [138, 0]
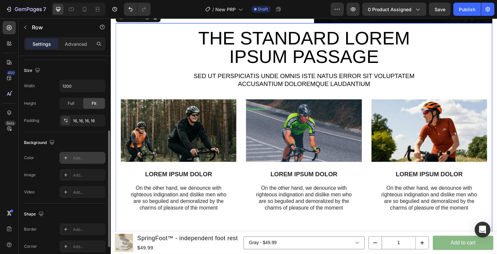
click at [80, 158] on div "Add..." at bounding box center [88, 158] width 31 height 6
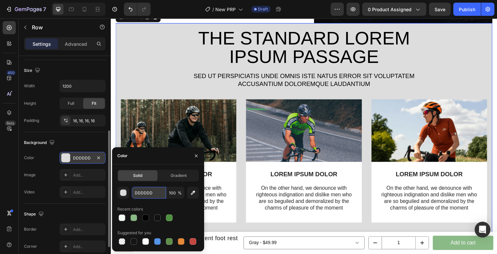
click at [154, 188] on input "DDDDDD" at bounding box center [149, 192] width 34 height 12
click at [172, 217] on div at bounding box center [169, 217] width 7 height 7
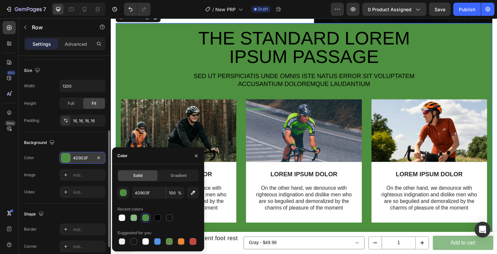
click at [140, 219] on div at bounding box center [158, 217] width 82 height 9
click at [134, 219] on div at bounding box center [134, 217] width 7 height 7
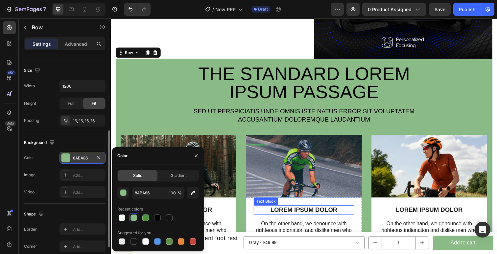
scroll to position [1878, 0]
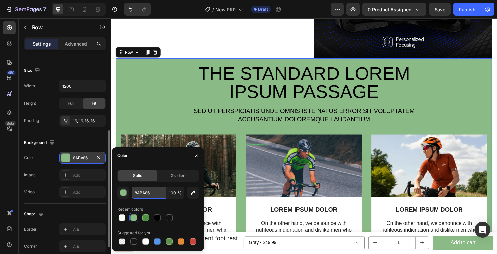
click at [153, 189] on input "8ABA86" at bounding box center [149, 192] width 34 height 12
click at [149, 193] on input "8ABA86" at bounding box center [149, 192] width 34 height 12
paste input "242424"
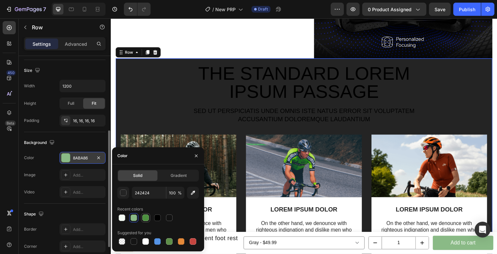
click at [143, 219] on div at bounding box center [145, 217] width 7 height 7
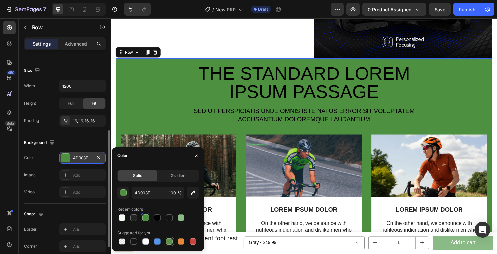
click at [171, 242] on div at bounding box center [169, 241] width 7 height 7
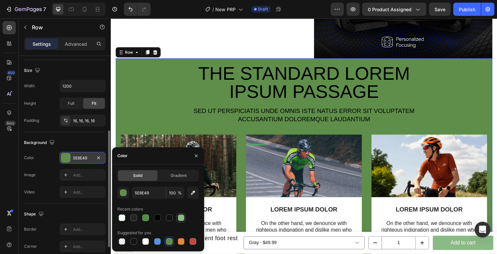
click at [183, 216] on div at bounding box center [181, 217] width 7 height 7
type input "8ABA86"
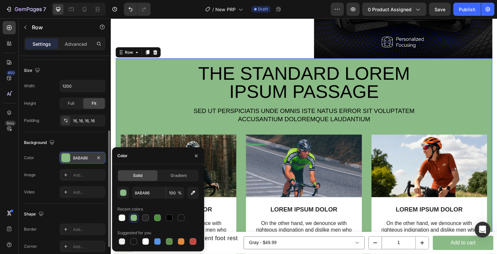
click at [184, 106] on div "Text Block" at bounding box center [194, 105] width 22 height 6
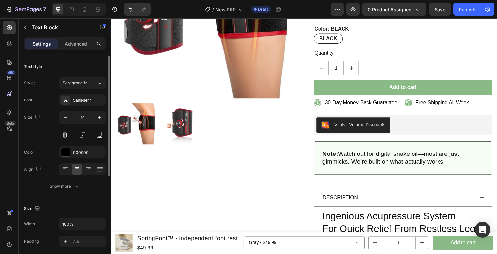
scroll to position [86, 0]
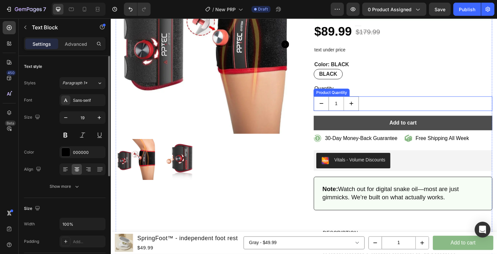
click at [362, 126] on button "Add to cart" at bounding box center [409, 125] width 183 height 15
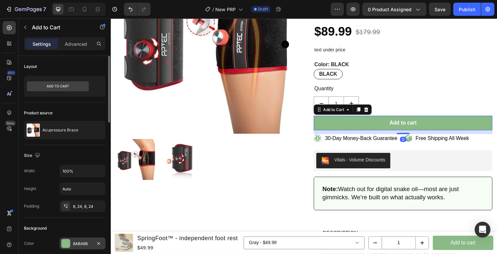
click at [76, 248] on div "8ABA86" at bounding box center [83, 243] width 46 height 12
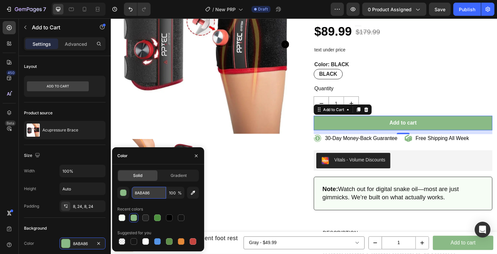
click at [149, 190] on input "8ABA86" at bounding box center [149, 192] width 34 height 12
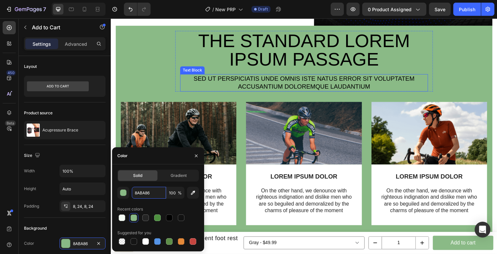
scroll to position [1885, 0]
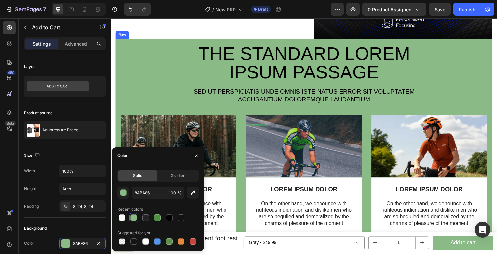
click at [135, 52] on div "The standard Lorem Ipsum passage Heading Sed ut perspiciatis unde omnis iste na…" at bounding box center [308, 148] width 374 height 209
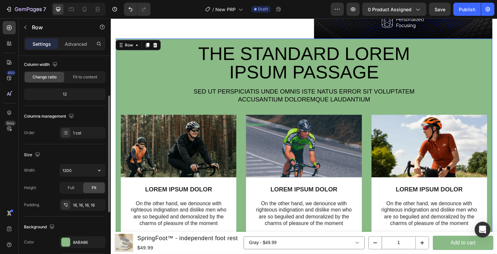
scroll to position [61, 0]
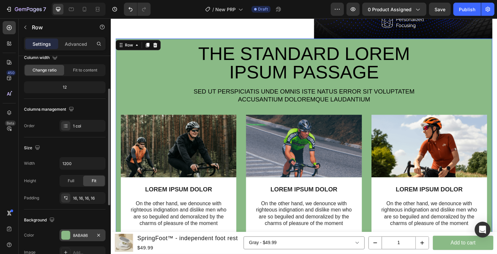
click at [80, 238] on div "8ABA86" at bounding box center [83, 235] width 46 height 12
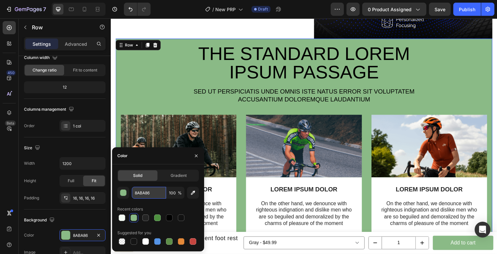
click at [149, 188] on input "8ABA86" at bounding box center [149, 192] width 34 height 12
paste input "text"
type input "8ABA8"
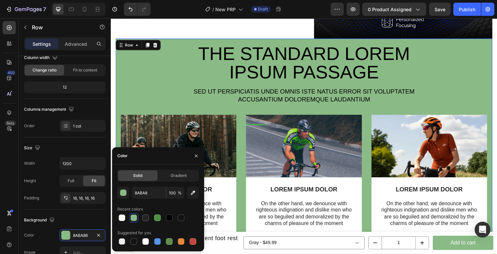
click at [150, 82] on div "The standard Lorem Ipsum passage Heading Sed ut perspiciatis unde omnis iste na…" at bounding box center [308, 148] width 374 height 209
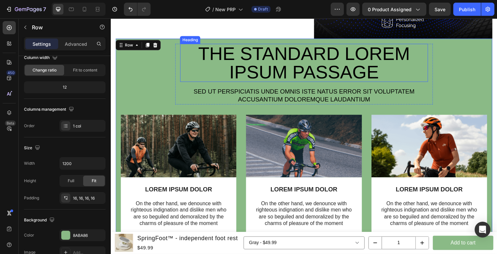
click at [270, 68] on h2 "The standard Lorem Ipsum passage" at bounding box center [308, 63] width 253 height 39
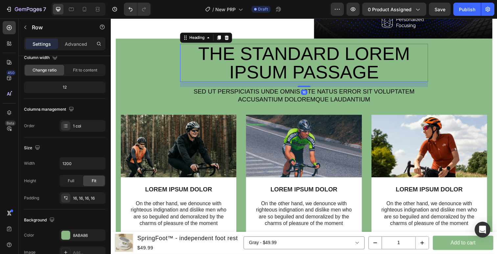
scroll to position [0, 0]
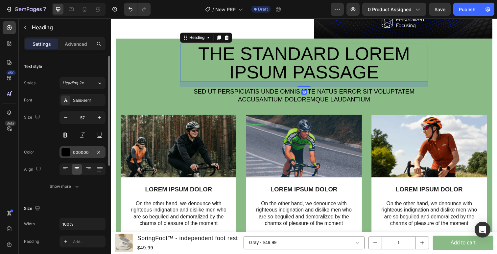
click at [86, 148] on div "000000" at bounding box center [83, 152] width 46 height 12
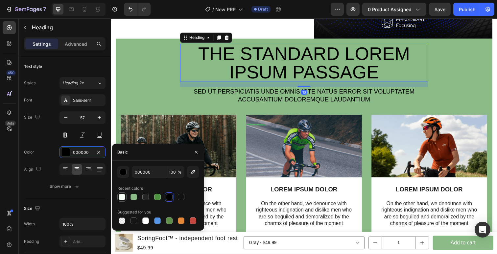
click at [125, 201] on div at bounding box center [121, 196] width 9 height 9
type input "F6FDF5"
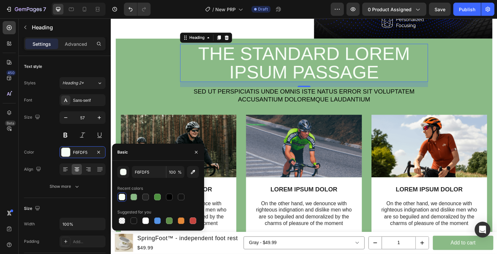
click at [264, 98] on p "Sed ut perspiciatis unde omnis iste natus error sit voluptatem accusantium dolo…" at bounding box center [308, 97] width 252 height 16
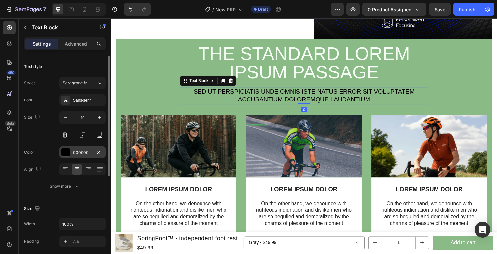
click at [69, 155] on div at bounding box center [65, 152] width 9 height 9
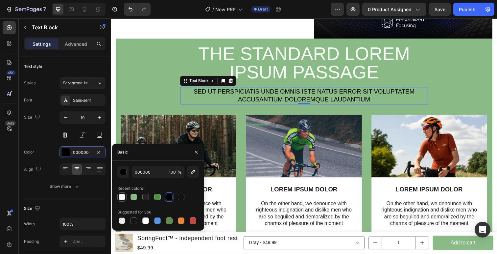
click at [120, 196] on div at bounding box center [122, 196] width 7 height 7
type input "F6FDF5"
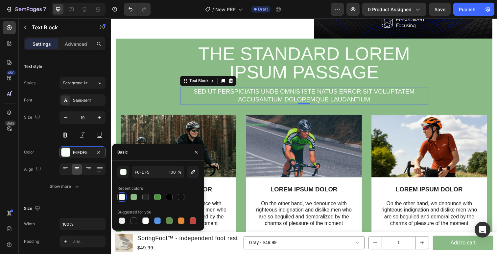
click at [123, 90] on div "The standard Lorem Ipsum passage Heading Sed ut perspiciatis unde omnis iste na…" at bounding box center [308, 148] width 374 height 209
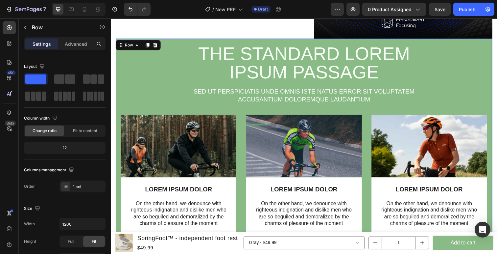
click at [130, 90] on div "The standard Lorem Ipsum passage Heading Sed ut perspiciatis unde omnis iste na…" at bounding box center [308, 148] width 374 height 209
click at [129, 8] on icon "Undo/Redo" at bounding box center [130, 9] width 7 height 7
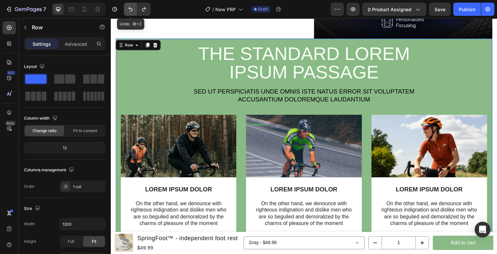
click at [129, 8] on icon "Undo/Redo" at bounding box center [131, 9] width 4 height 4
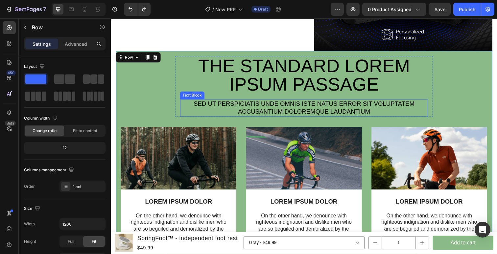
scroll to position [1872, 0]
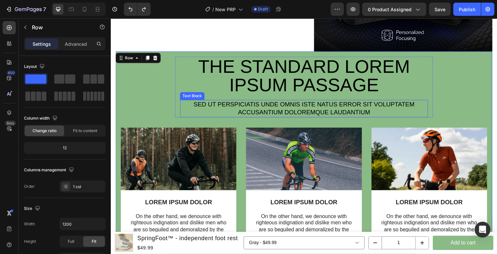
click at [261, 75] on h2 "The standard Lorem Ipsum passage" at bounding box center [308, 77] width 253 height 39
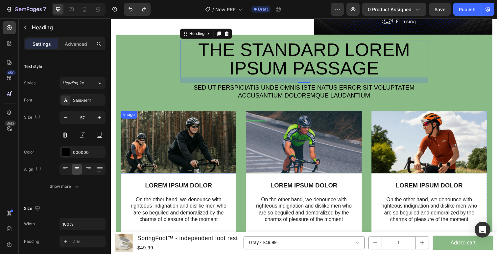
scroll to position [1889, 0]
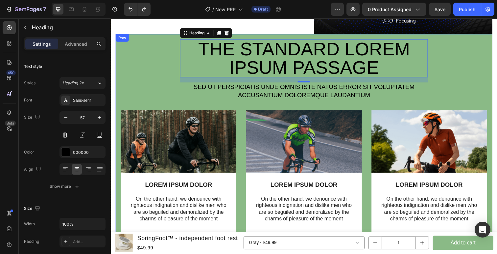
click at [175, 92] on div "The standard Lorem Ipsum passage Heading 16 Sed ut perspiciatis unde omnis iste…" at bounding box center [308, 144] width 374 height 209
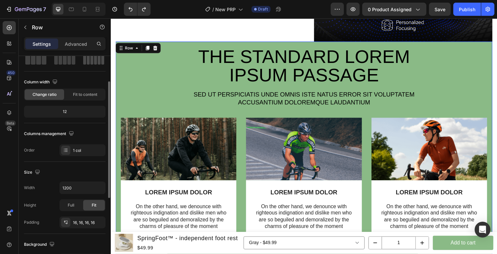
scroll to position [43, 0]
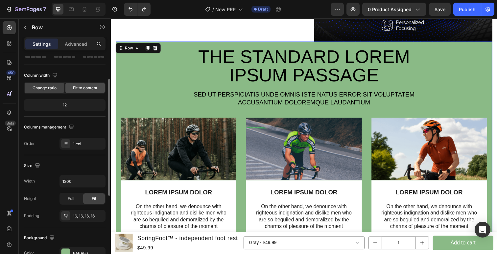
click at [94, 89] on span "Fit to content" at bounding box center [85, 88] width 24 height 6
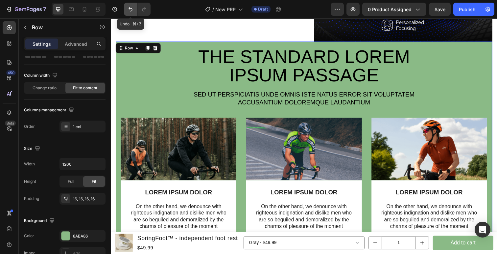
drag, startPoint x: 132, startPoint y: 12, endPoint x: 10, endPoint y: 12, distance: 121.7
click at [132, 12] on icon "Undo/Redo" at bounding box center [130, 9] width 7 height 7
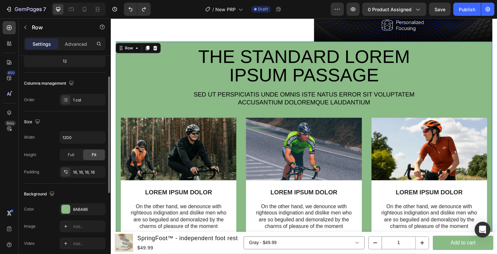
scroll to position [92, 0]
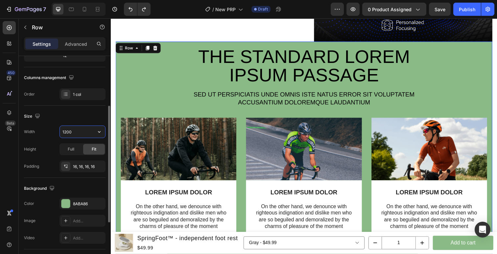
click at [84, 131] on input "1200" at bounding box center [82, 132] width 45 height 12
click at [76, 135] on input "1200" at bounding box center [82, 132] width 45 height 12
click at [71, 149] on span "Full" at bounding box center [71, 149] width 7 height 6
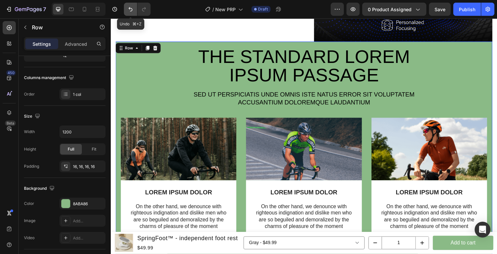
click at [128, 9] on icon "Undo/Redo" at bounding box center [130, 9] width 7 height 7
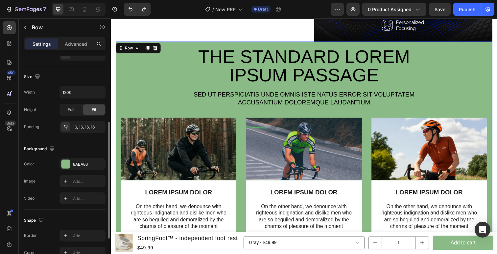
scroll to position [134, 0]
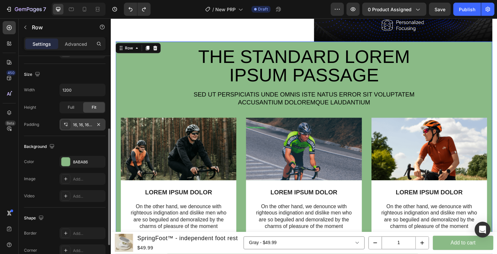
click at [84, 124] on div "16, 16, 16, 16" at bounding box center [82, 125] width 19 height 6
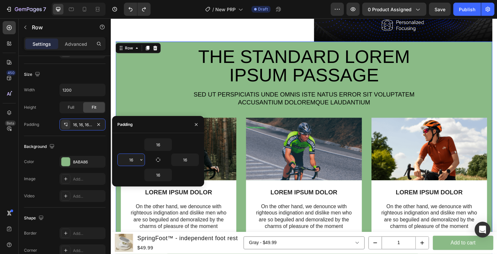
click at [129, 158] on input "16" at bounding box center [131, 160] width 27 height 12
type input "0"
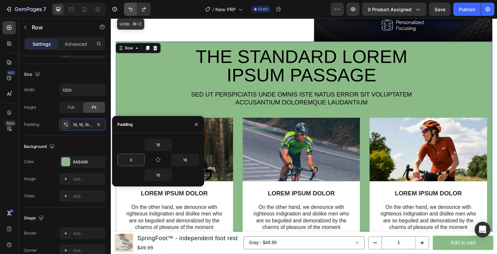
click at [133, 11] on icon "Undo/Redo" at bounding box center [130, 9] width 7 height 7
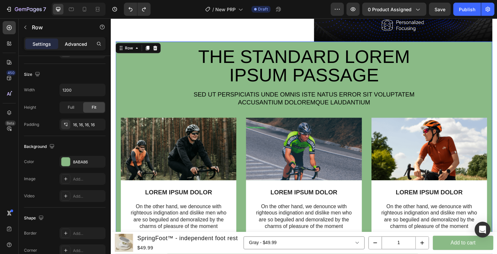
click at [76, 43] on p "Advanced" at bounding box center [76, 43] width 22 height 7
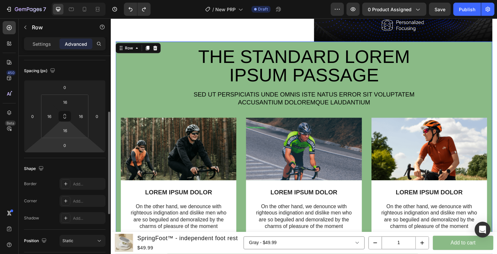
scroll to position [58, 0]
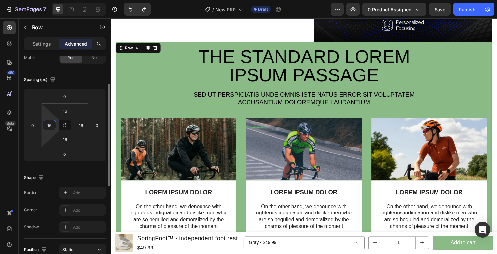
click at [50, 125] on input "16" at bounding box center [49, 125] width 10 height 10
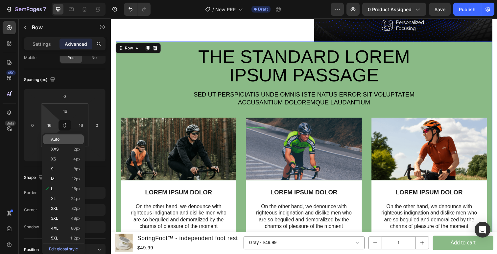
click at [63, 139] on p "Auto" at bounding box center [66, 139] width 30 height 5
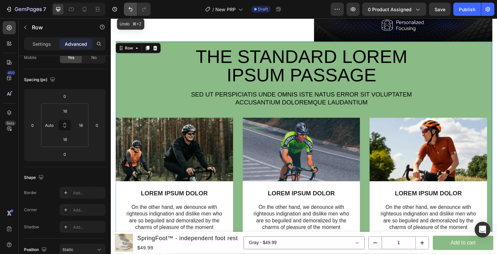
click at [133, 12] on icon "Undo/Redo" at bounding box center [130, 9] width 7 height 7
type input "16"
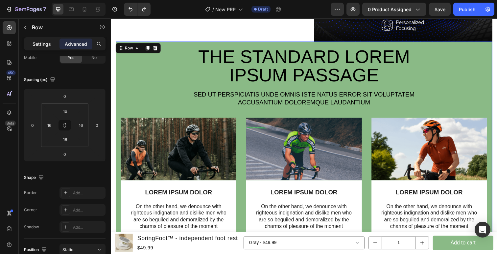
click at [49, 45] on p "Settings" at bounding box center [42, 43] width 18 height 7
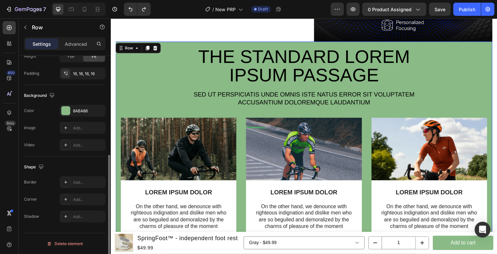
scroll to position [184, 0]
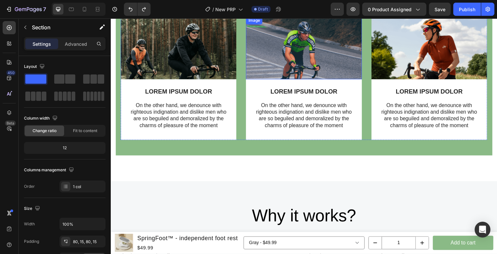
scroll to position [1765, 0]
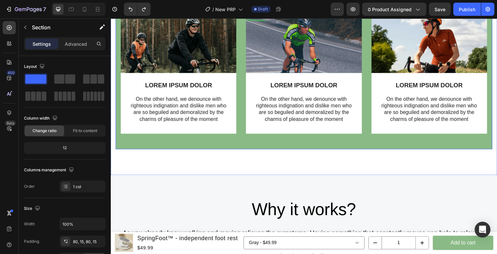
click at [313, 143] on div "Image LOREM IPSUM DOLOR Text Block On the other hand, we denounce with righteou…" at bounding box center [308, 79] width 374 height 136
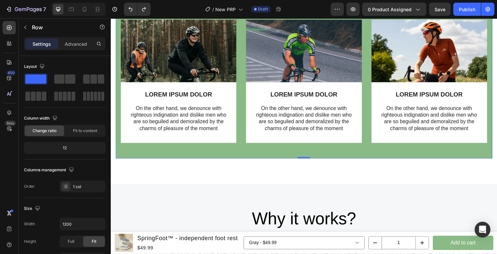
scroll to position [1748, 0]
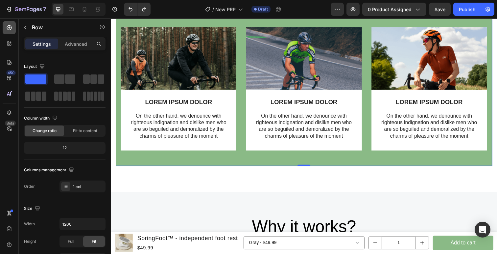
click at [13, 33] on div at bounding box center [9, 27] width 13 height 13
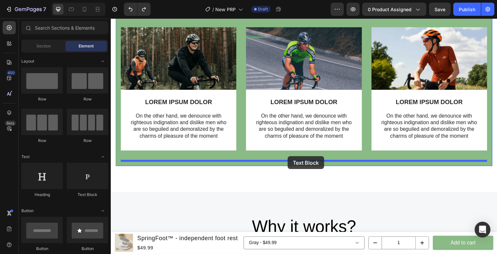
drag, startPoint x: 188, startPoint y: 193, endPoint x: 291, endPoint y: 159, distance: 109.0
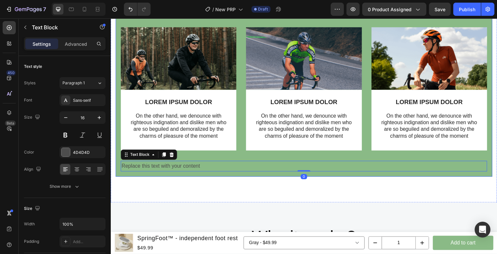
click at [285, 171] on div "Replace this text with your content" at bounding box center [308, 169] width 374 height 11
click at [285, 171] on p "Replace this text with your content" at bounding box center [308, 169] width 373 height 10
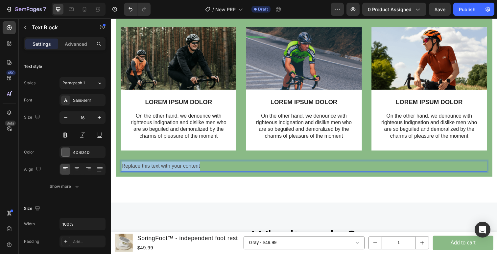
click at [285, 171] on p "Replace this text with your content" at bounding box center [308, 169] width 373 height 10
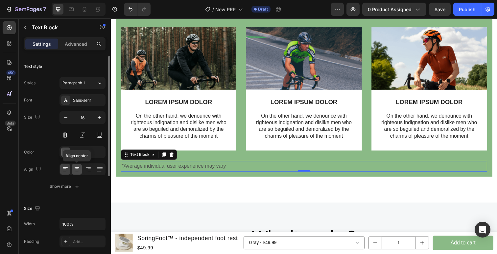
click at [76, 173] on div at bounding box center [77, 169] width 10 height 11
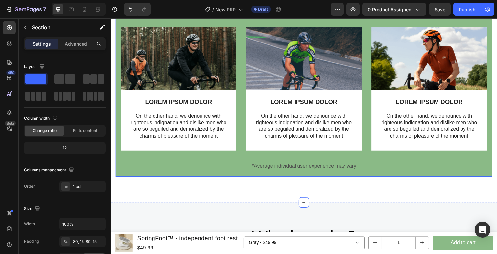
click at [280, 169] on p "*Average individual user experience may vary" at bounding box center [308, 169] width 373 height 10
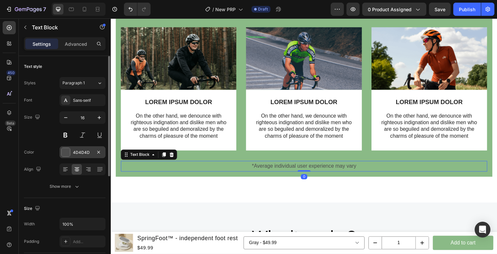
click at [88, 154] on div "4D4D4D" at bounding box center [82, 152] width 19 height 6
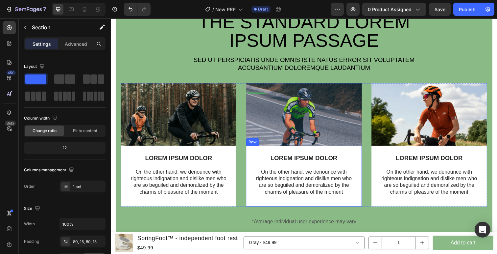
scroll to position [1691, 0]
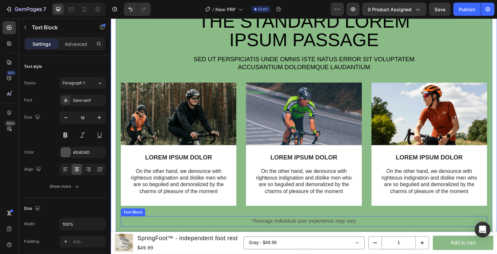
click at [322, 226] on p "*Average individual user experience may vary" at bounding box center [308, 226] width 373 height 10
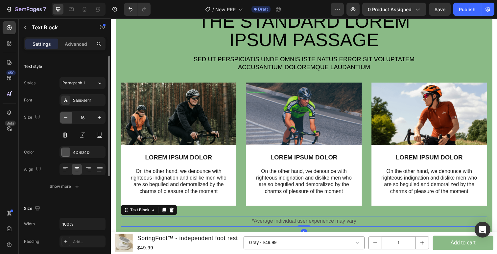
click at [68, 119] on icon "button" at bounding box center [65, 117] width 7 height 7
type input "15"
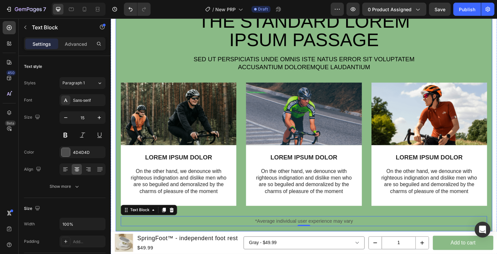
click at [197, 235] on div "The standard Lorem Ipsum passage Heading Sed ut perspiciatis unde omnis iste na…" at bounding box center [308, 120] width 385 height 229
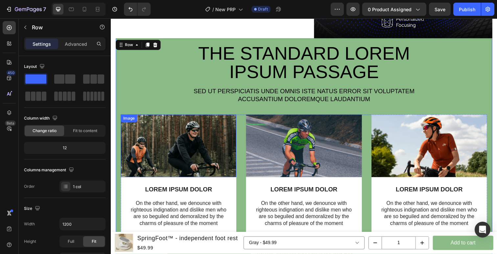
scroll to position [1657, 0]
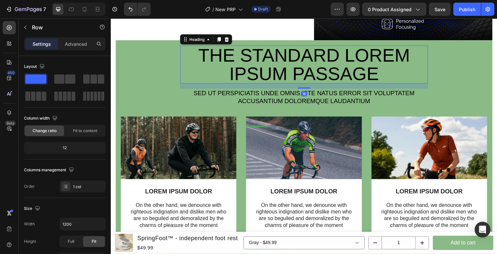
click at [301, 69] on h2 "The standard Lorem Ipsum passage" at bounding box center [308, 65] width 253 height 39
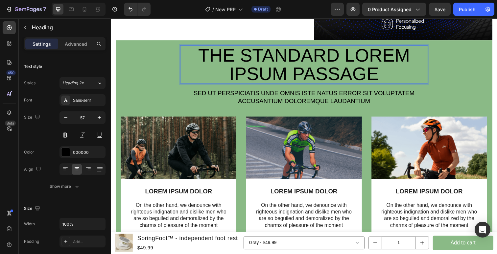
click at [301, 69] on h2 "The standard Lorem Ipsum passage" at bounding box center [308, 65] width 253 height 39
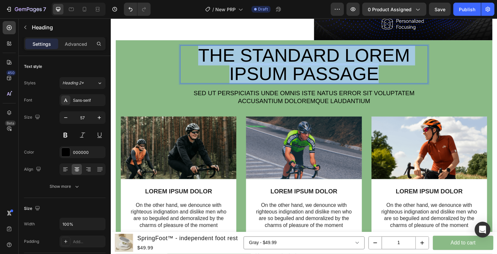
click at [301, 69] on p "The standard Lorem Ipsum passage" at bounding box center [308, 65] width 252 height 37
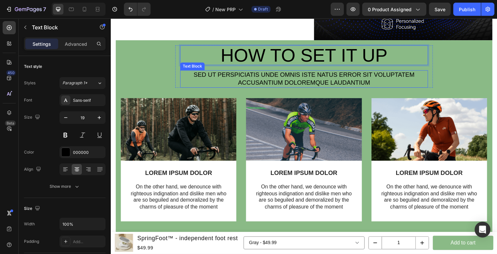
click at [295, 85] on p "Sed ut perspiciatis unde omnis iste natus error sit voluptatem accusantium dolo…" at bounding box center [308, 80] width 252 height 16
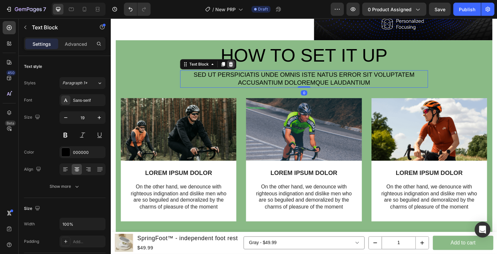
click at [232, 65] on icon at bounding box center [234, 65] width 4 height 5
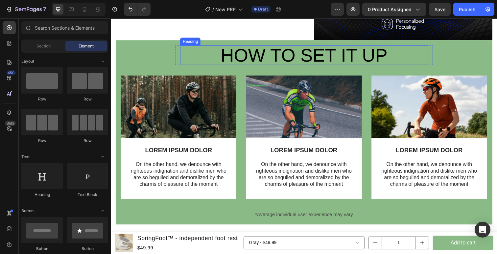
click at [219, 55] on p "How to set it up" at bounding box center [308, 56] width 252 height 19
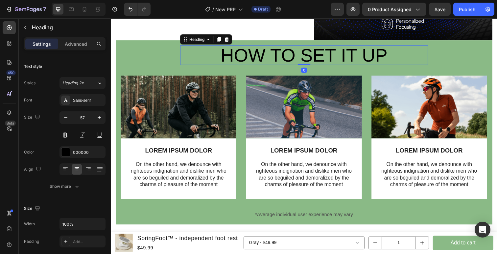
click at [141, 66] on div "How to set it up Heading 0 Row Image LOREM IPSUM DOLOR Text Block On the other …" at bounding box center [308, 134] width 374 height 177
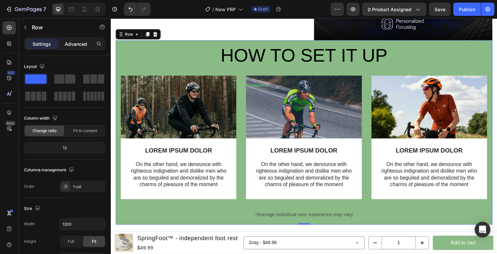
click at [78, 47] on div "Advanced" at bounding box center [76, 43] width 33 height 11
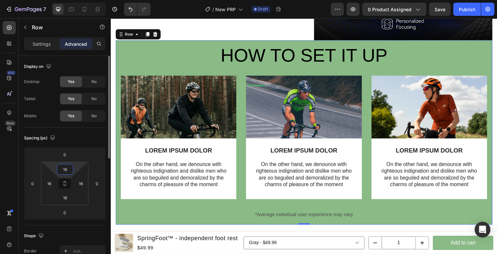
click at [62, 168] on input "16" at bounding box center [65, 169] width 13 height 10
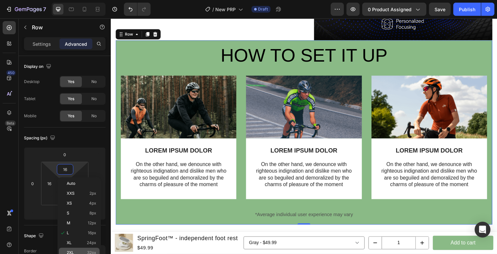
click at [78, 250] on p "2XL 32px" at bounding box center [82, 252] width 30 height 5
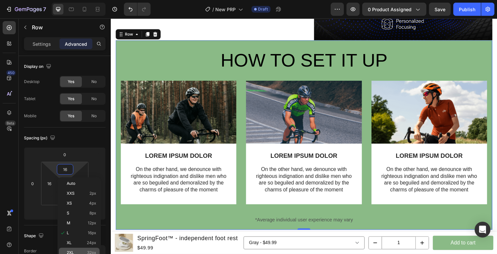
type input "32"
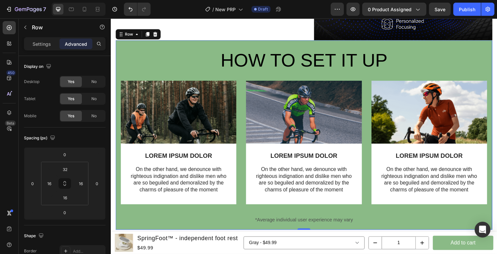
click at [172, 51] on div "How to set it up Heading Row Image LOREM IPSUM DOLOR Text Block On the other ha…" at bounding box center [308, 139] width 374 height 177
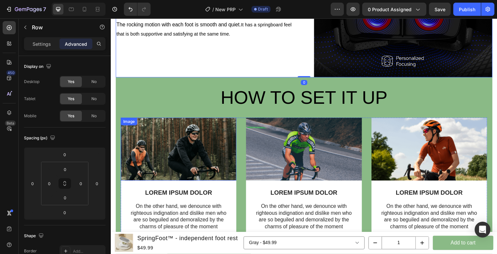
scroll to position [1617, 0]
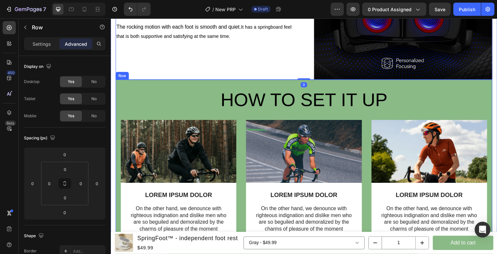
click at [203, 90] on div "How to set it up Heading Row Image LOREM IPSUM DOLOR Text Block On the other ha…" at bounding box center [308, 177] width 385 height 193
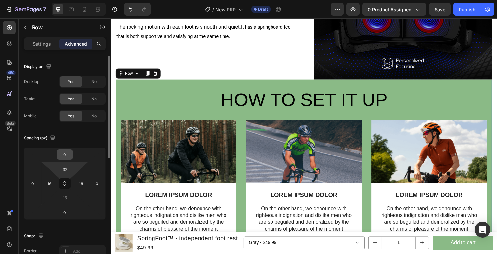
click at [69, 155] on input "0" at bounding box center [64, 154] width 13 height 10
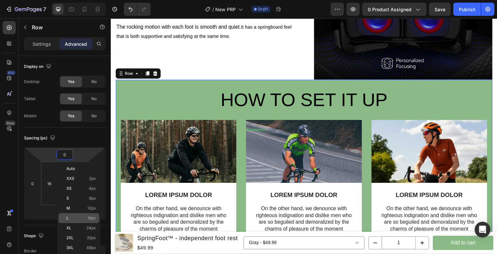
click at [77, 222] on div "L 16px" at bounding box center [79, 218] width 41 height 10
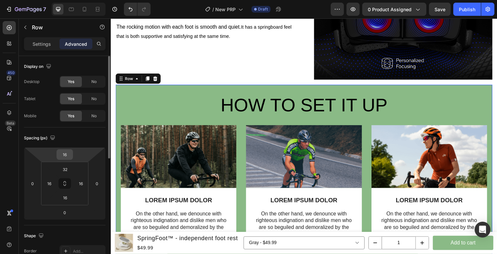
click at [69, 157] on input "16" at bounding box center [64, 154] width 13 height 10
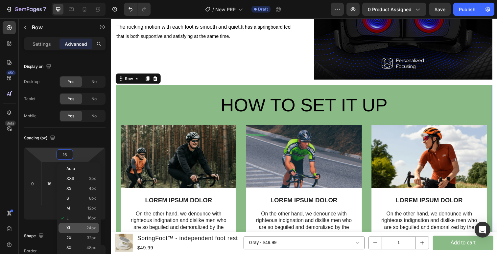
click at [83, 227] on p "XL 24px" at bounding box center [81, 227] width 30 height 5
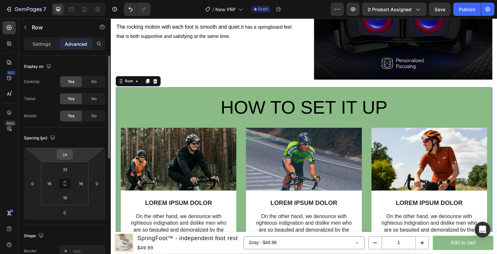
click at [71, 155] on input "24" at bounding box center [64, 154] width 13 height 10
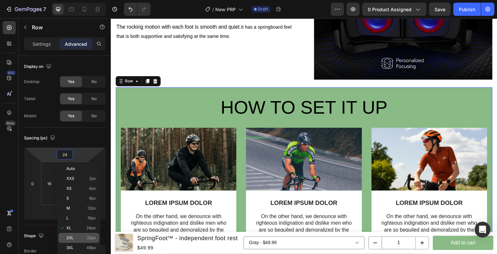
click at [80, 233] on div "2XL 32px" at bounding box center [79, 238] width 41 height 10
type input "32"
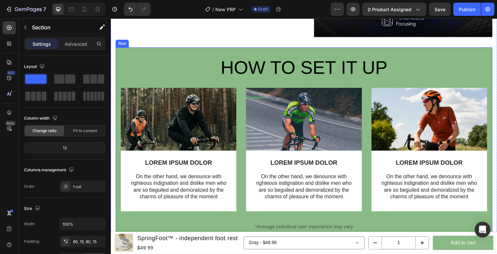
scroll to position [1672, 0]
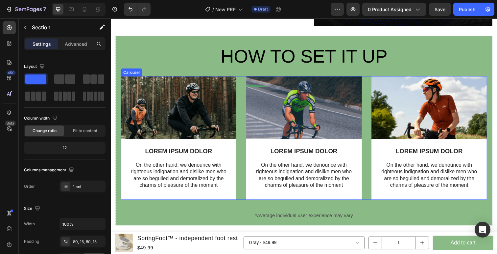
click at [341, 55] on p "How to set it up" at bounding box center [308, 57] width 252 height 19
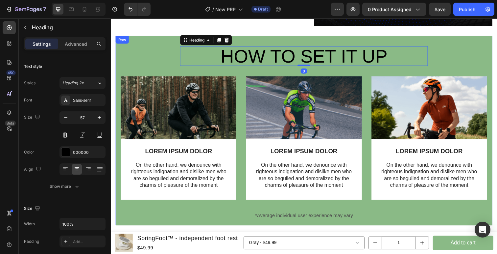
click at [151, 54] on div "How to set it up Heading 0 Row Image LOREM IPSUM DOLOR Text Block On the other …" at bounding box center [308, 135] width 374 height 177
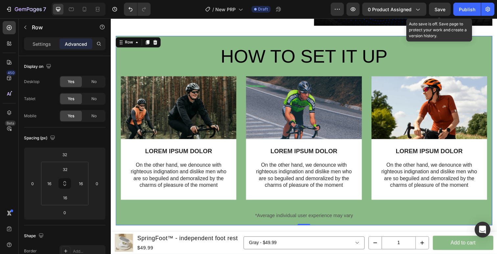
click at [441, 9] on span "Save" at bounding box center [440, 10] width 11 height 6
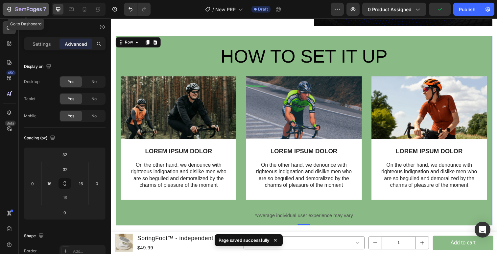
click at [22, 9] on icon "button" at bounding box center [24, 9] width 4 height 3
